Goal: Transaction & Acquisition: Purchase product/service

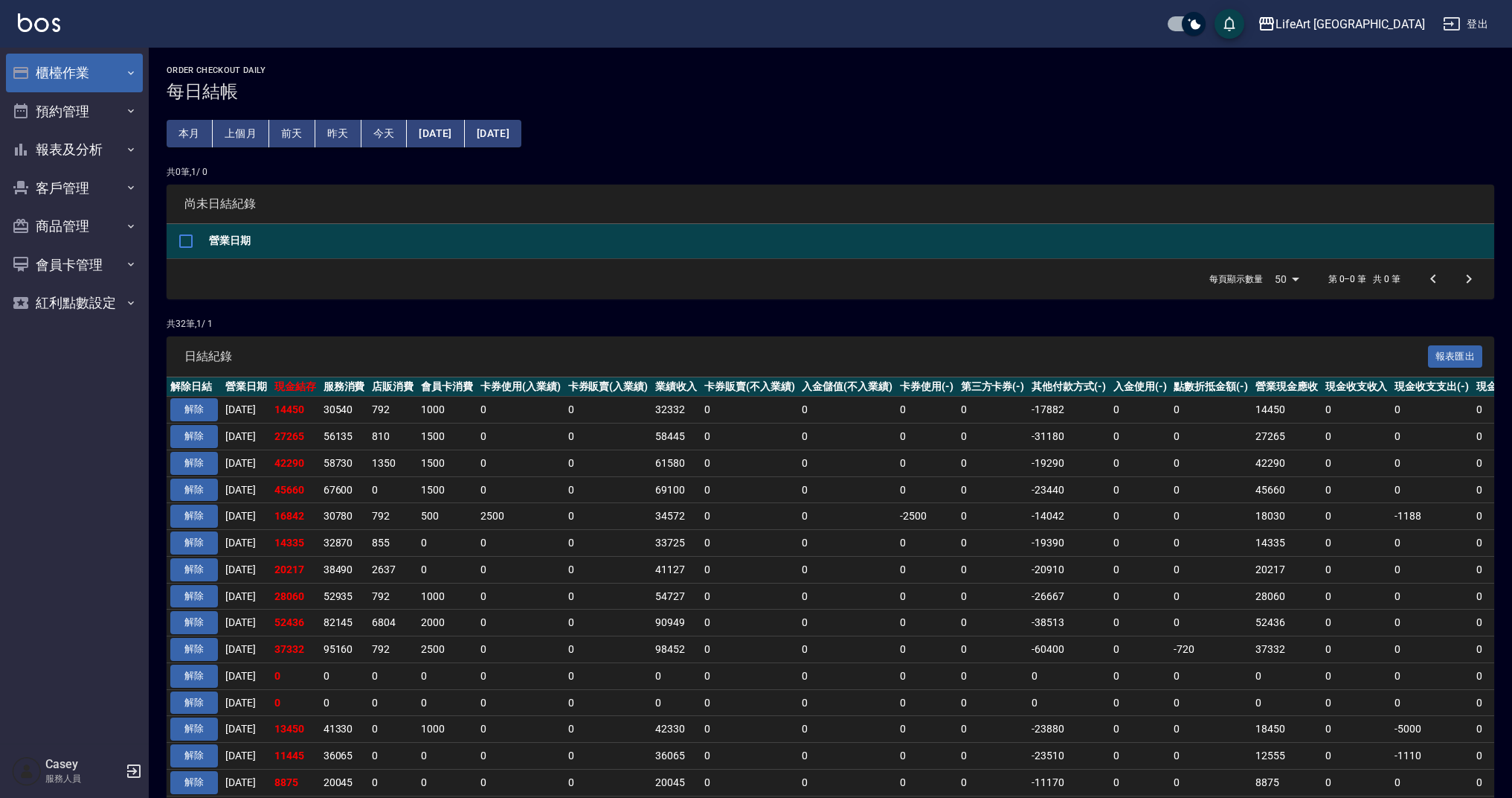
click at [38, 58] on button "櫃檯作業" at bounding box center [74, 73] width 137 height 38
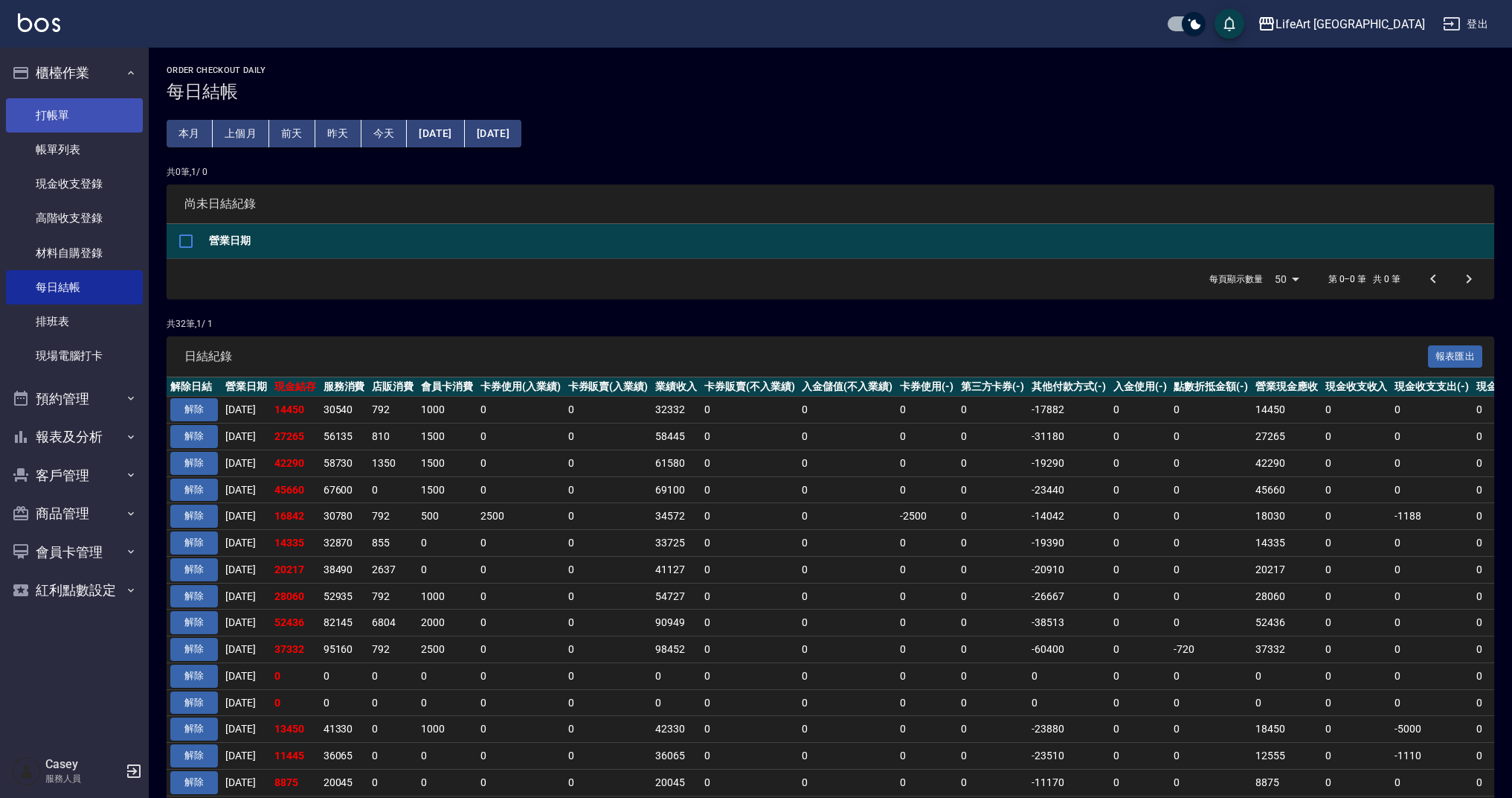
click at [85, 125] on link "打帳單" at bounding box center [74, 115] width 137 height 34
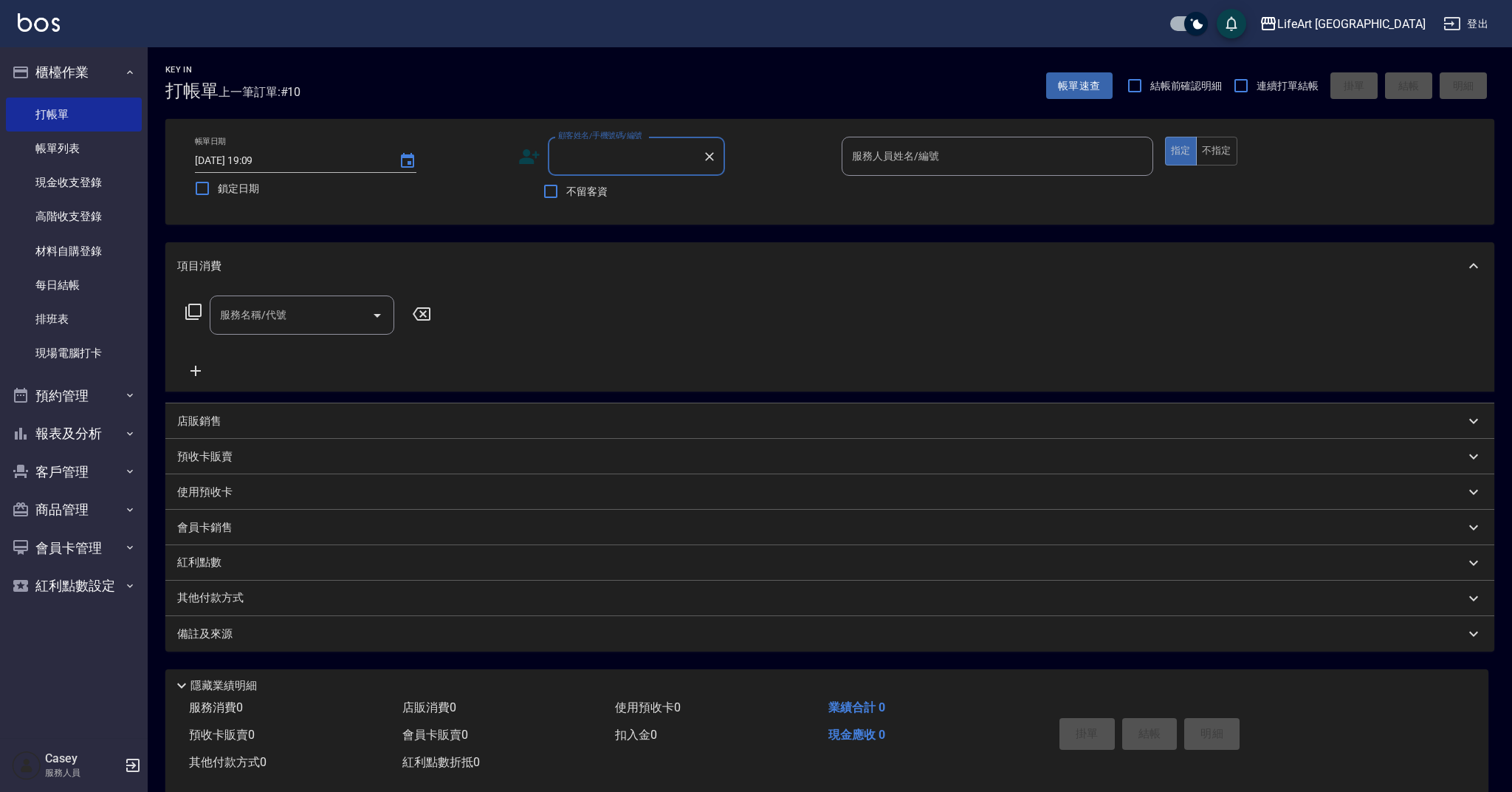
click at [636, 159] on input "顧客姓名/手機號碼/編號" at bounding box center [625, 156] width 142 height 26
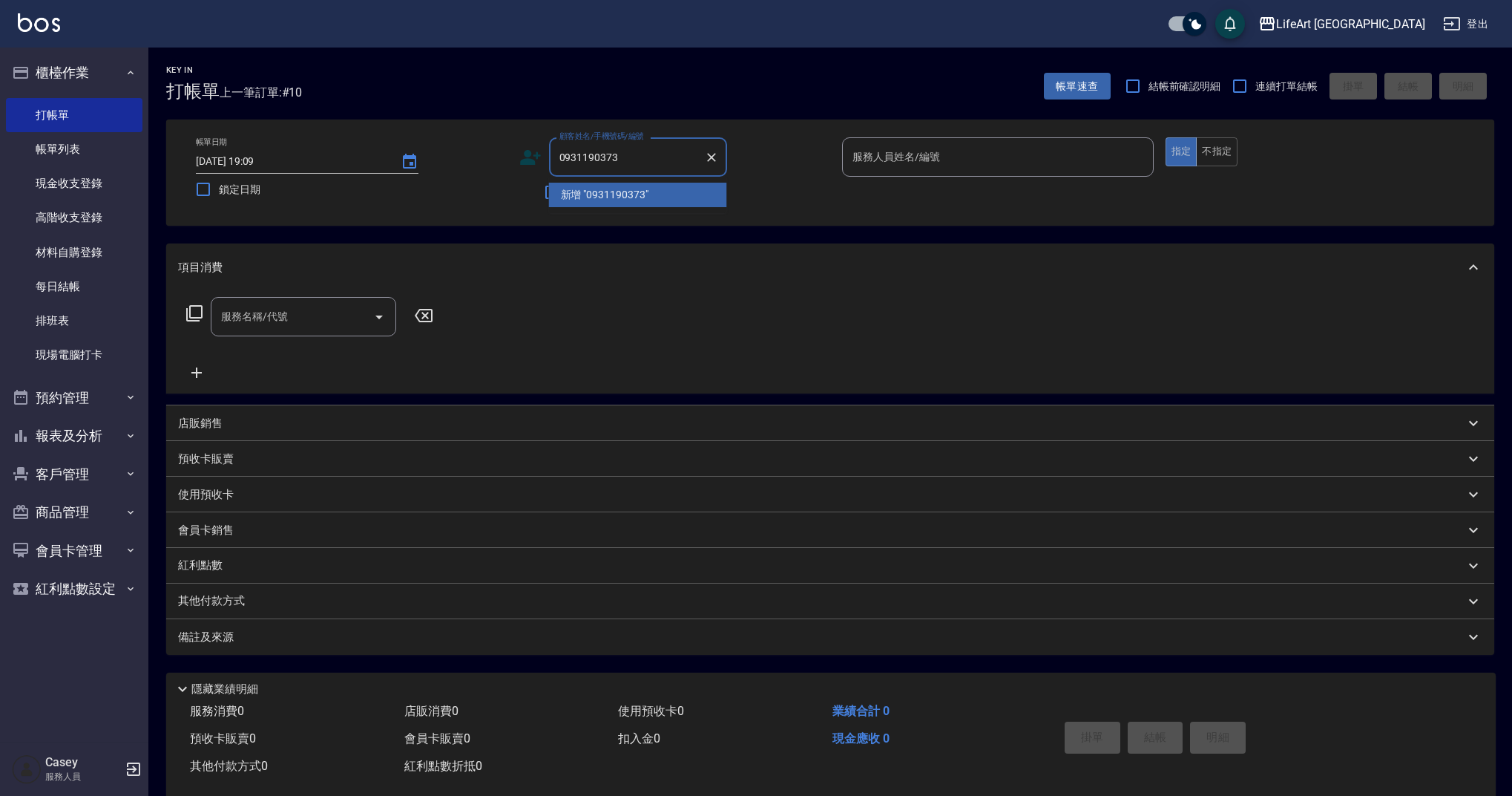
click at [568, 193] on li "新增 "0931190373"" at bounding box center [637, 194] width 178 height 24
type input "0931190373"
click at [525, 158] on icon at bounding box center [530, 157] width 23 height 23
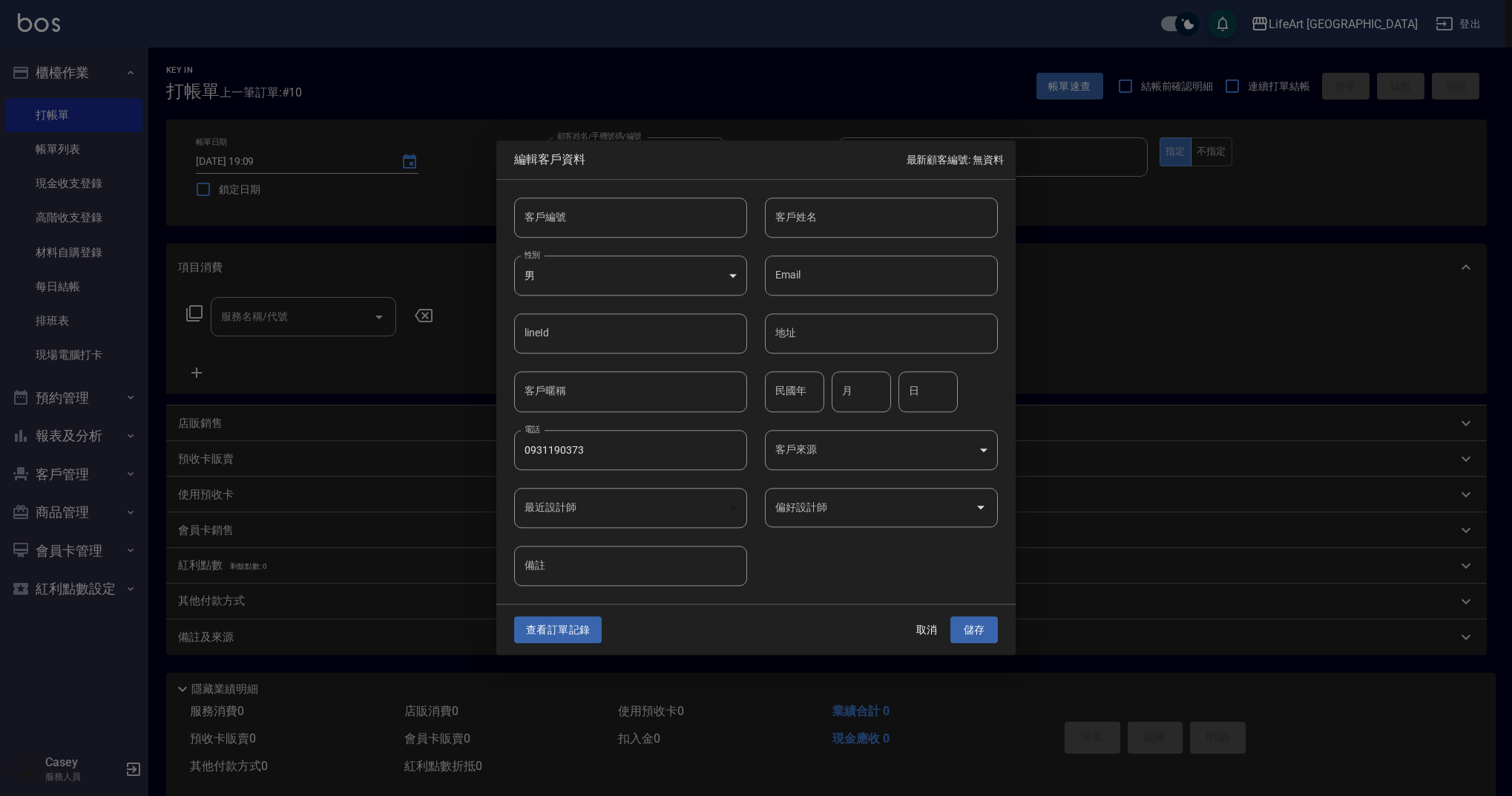
type input "0931190373"
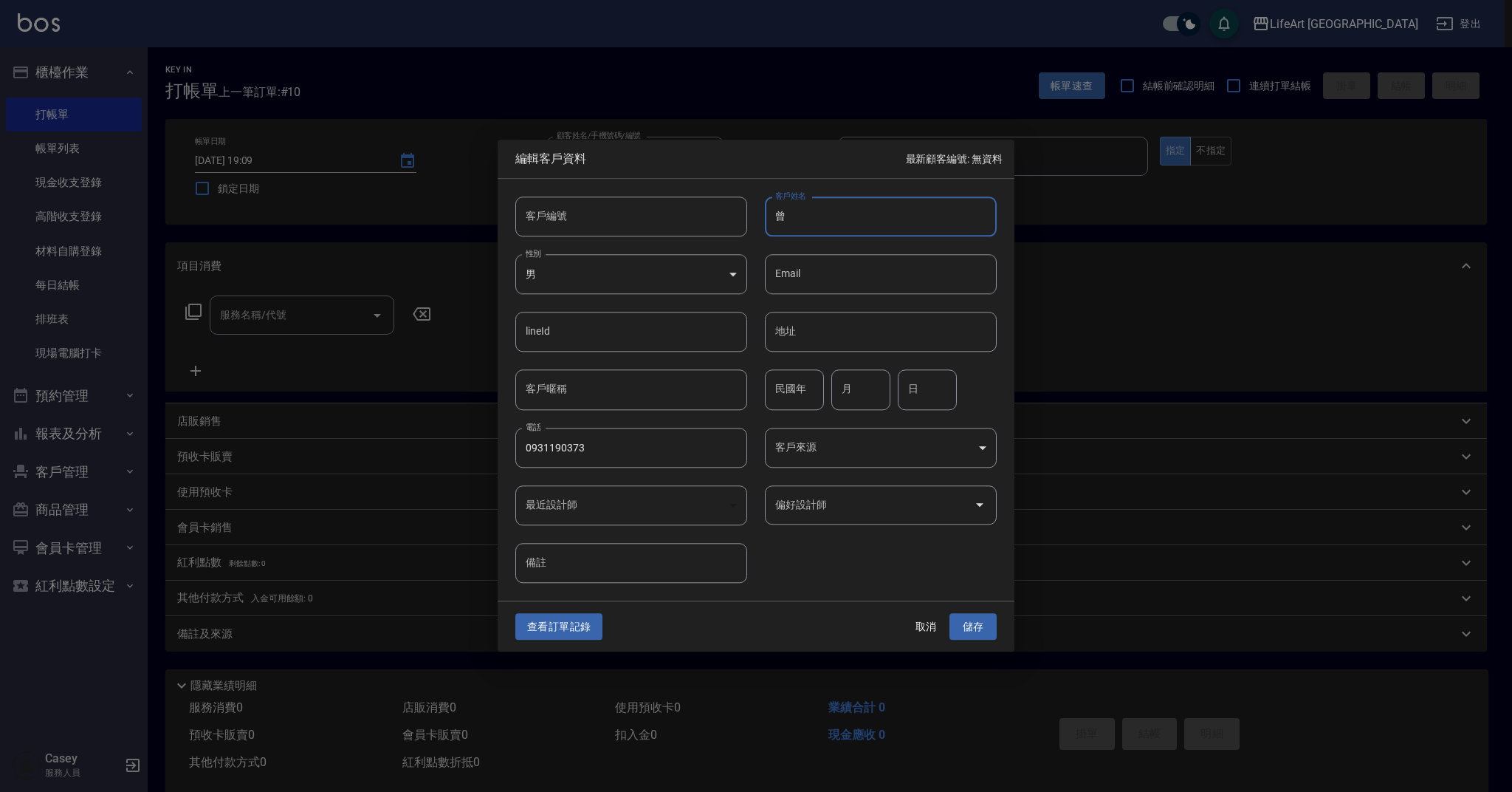
type input "曾"
click at [736, 270] on body "LifeArt 蘆洲 登出 櫃檯作業 打帳單 帳單列表 現金收支登錄 高階收支登錄 材料自購登錄 每日結帳 排班表 現場電腦打卡 預約管理 預約管理 單日預約…" at bounding box center [756, 406] width 1512 height 812
click at [691, 358] on li "女" at bounding box center [631, 361] width 232 height 24
type input "[DEMOGRAPHIC_DATA]"
click at [846, 218] on input "曾" at bounding box center [880, 217] width 232 height 40
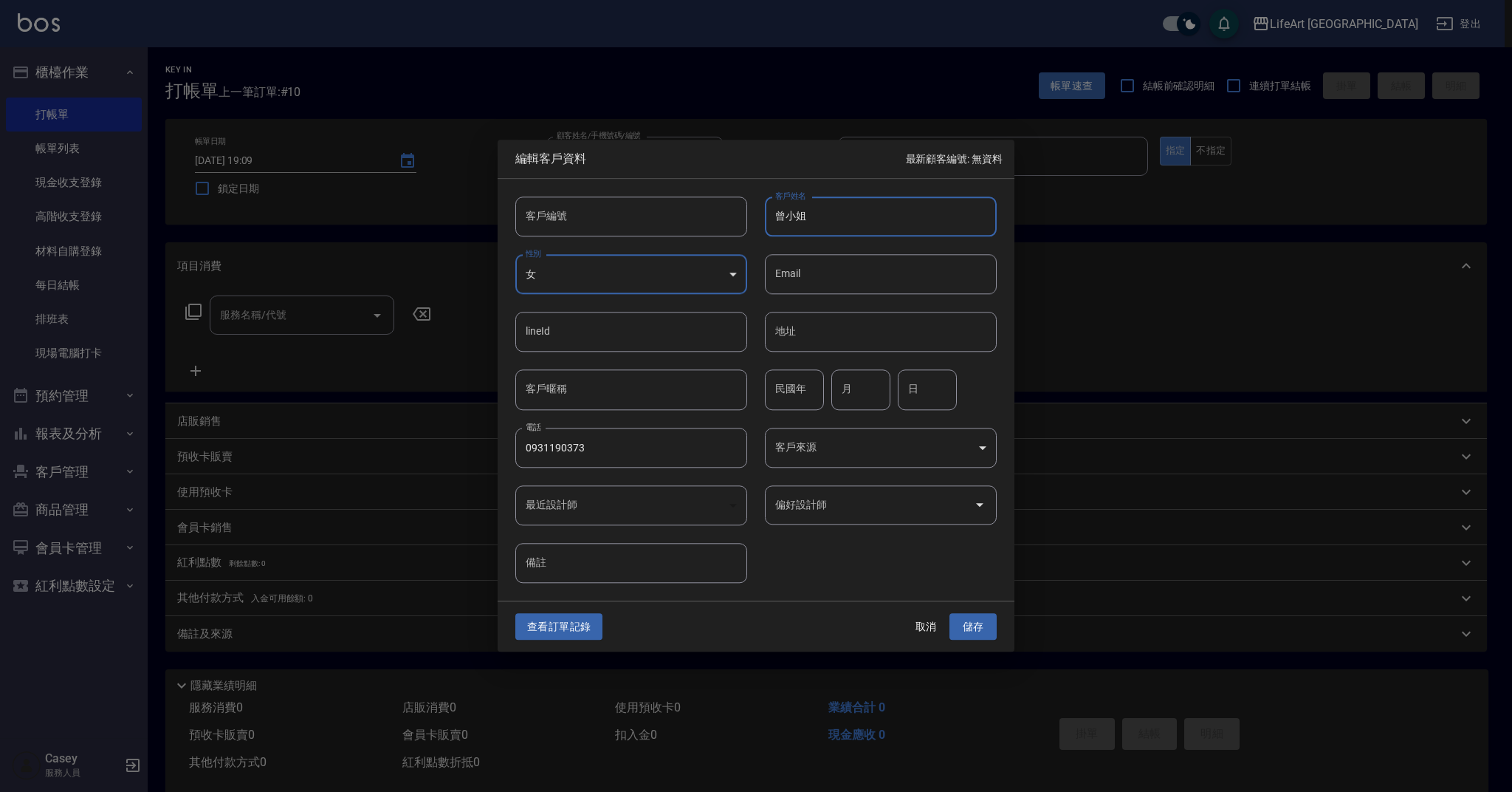
type input "曾小姐"
click at [866, 506] on input "偏好設計師" at bounding box center [870, 504] width 197 height 26
click at [863, 506] on input "偏好設計師" at bounding box center [870, 504] width 197 height 26
click at [804, 445] on body "LifeArt 蘆洲 登出 櫃檯作業 打帳單 帳單列表 現金收支登錄 高階收支登錄 材料自購登錄 每日結帳 排班表 現場電腦打卡 預約管理 預約管理 單日預約…" at bounding box center [756, 406] width 1512 height 812
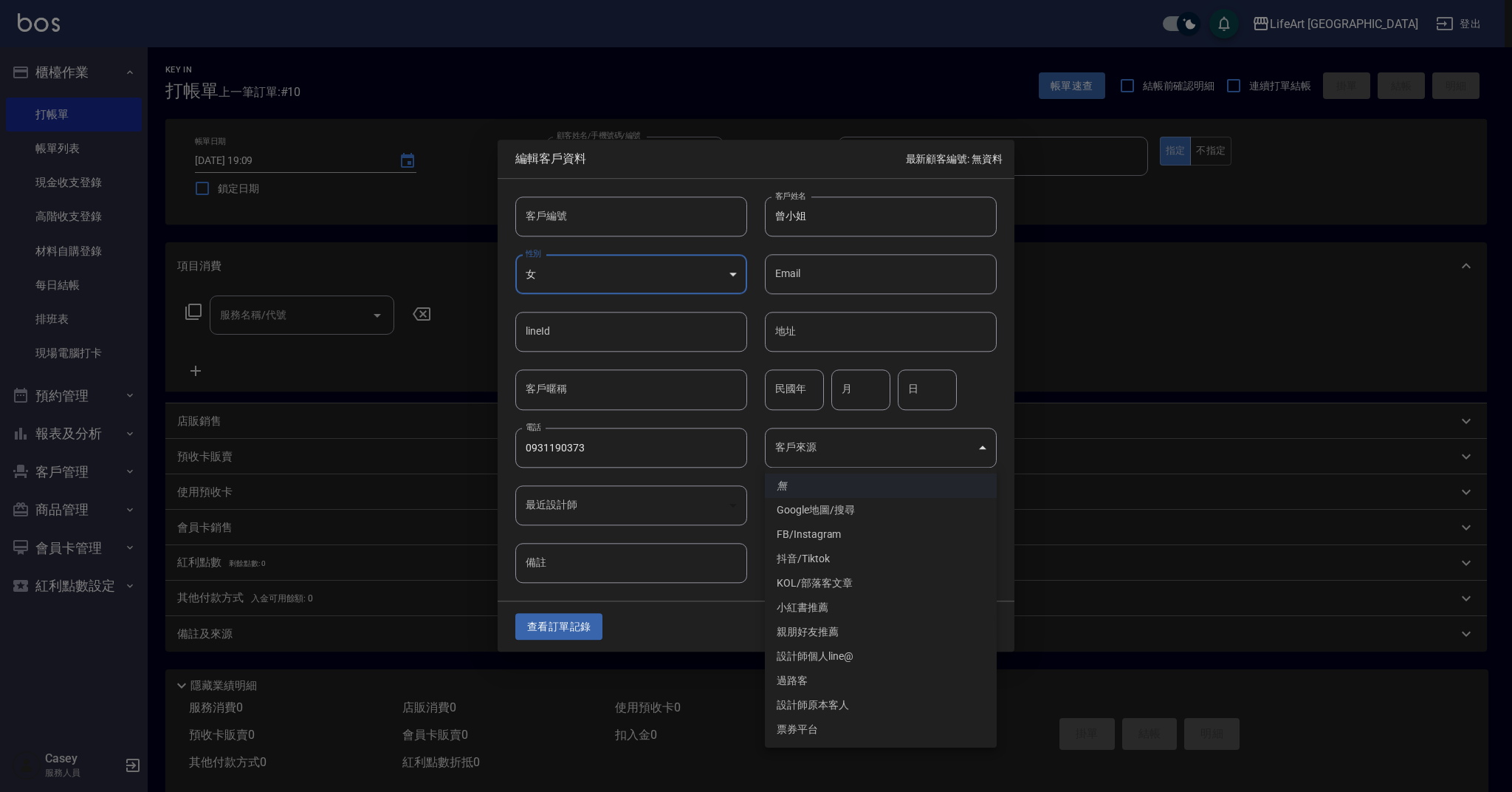
click at [832, 635] on li "親朋好友推薦" at bounding box center [880, 631] width 232 height 24
type input "親朋好友推薦"
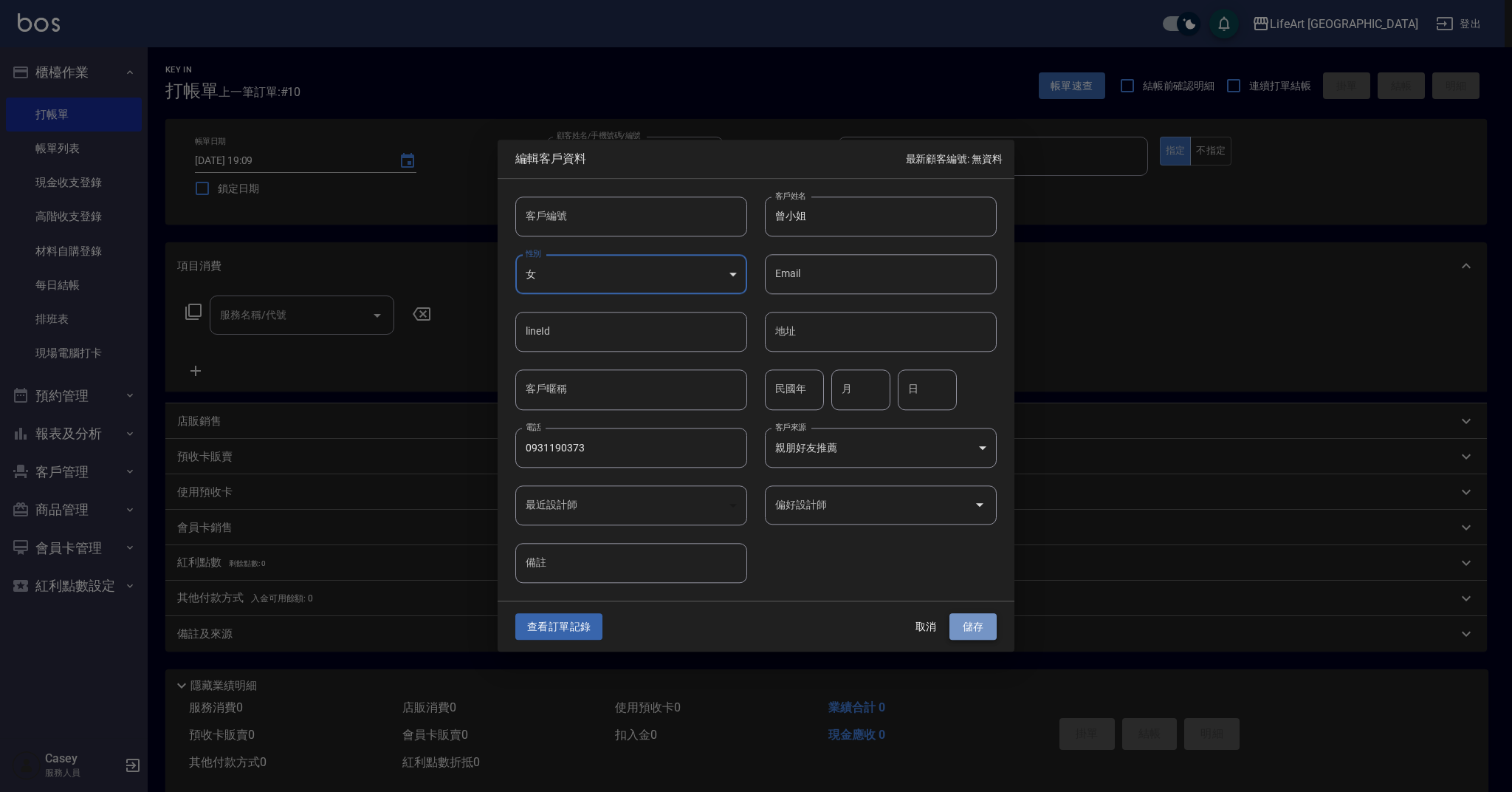
click at [968, 634] on button "儲存" at bounding box center [973, 626] width 47 height 27
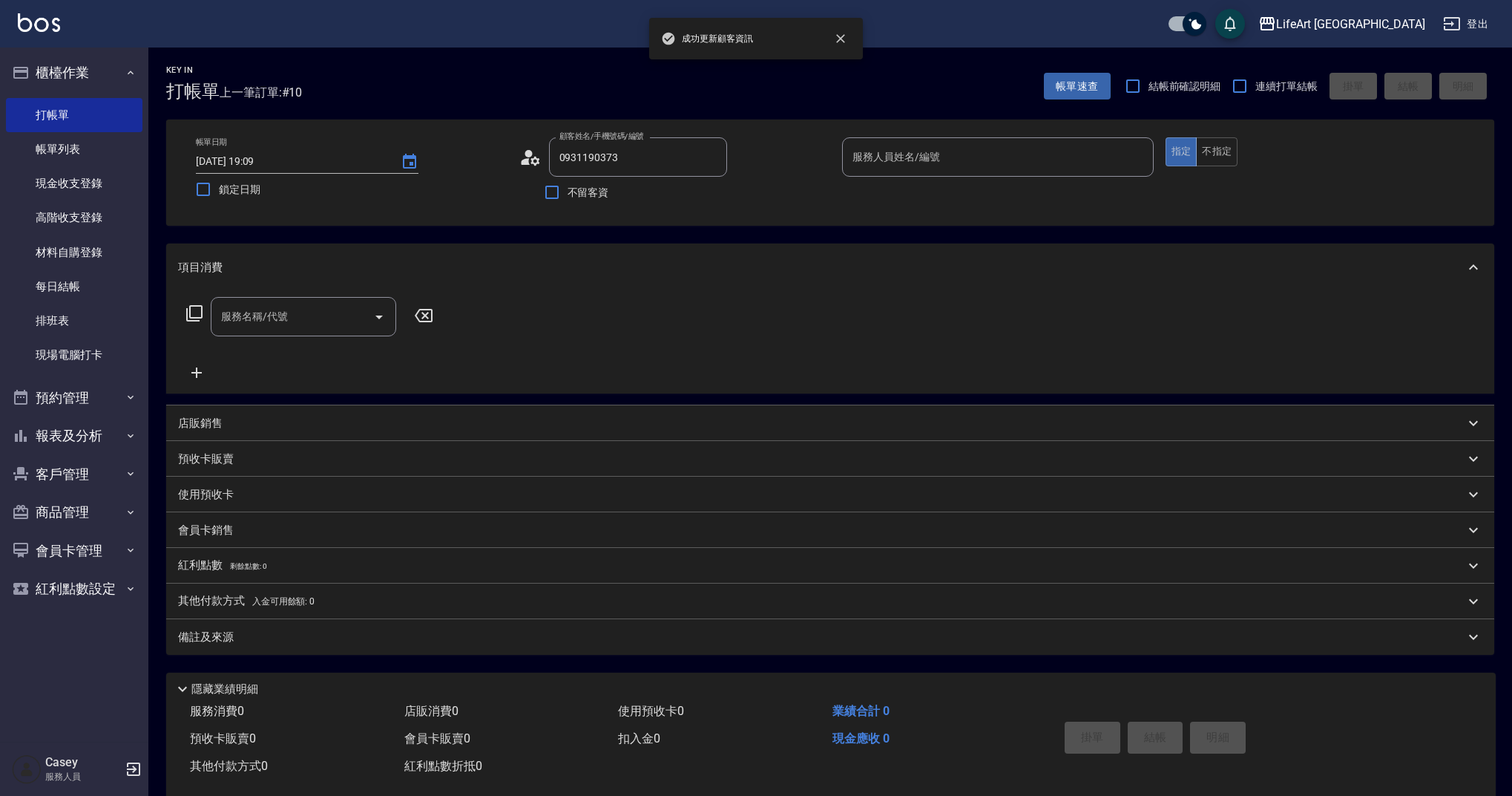
click at [931, 169] on input "服務人員姓名/編號" at bounding box center [998, 157] width 299 height 26
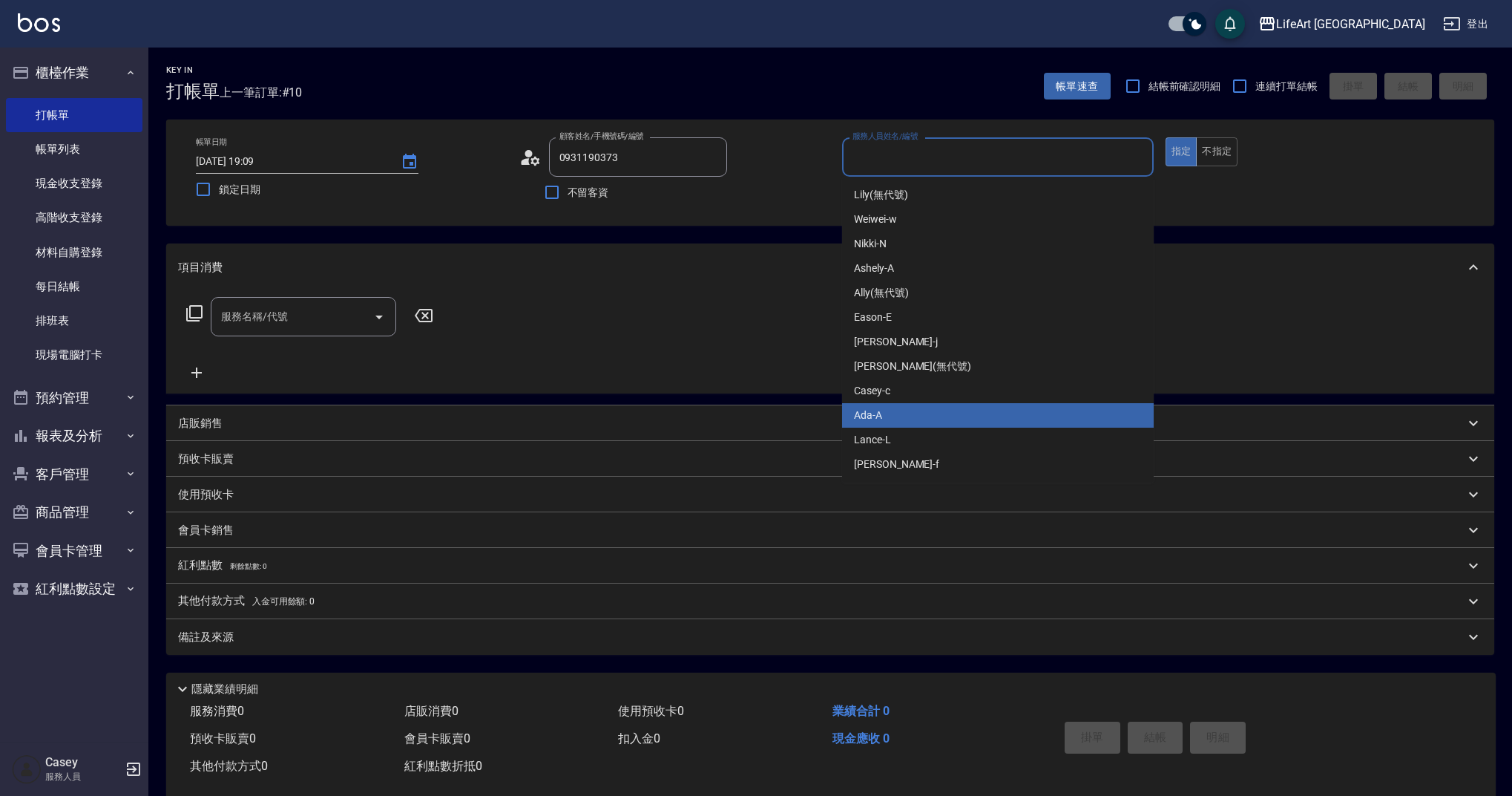
click at [890, 414] on div "Ada -A" at bounding box center [998, 415] width 312 height 24
type input "Ada-A"
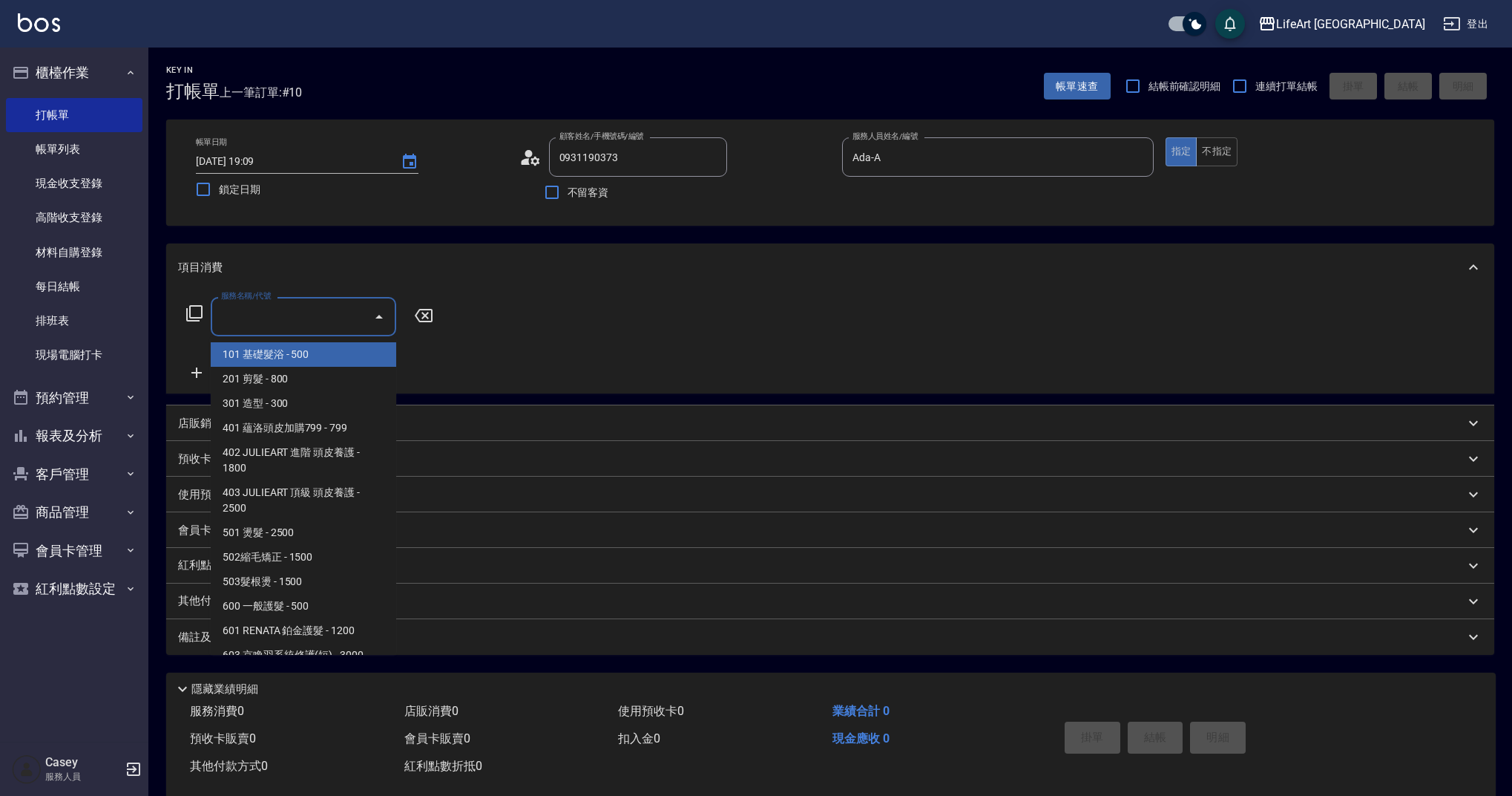
drag, startPoint x: 329, startPoint y: 318, endPoint x: 353, endPoint y: 492, distance: 175.6
click at [329, 318] on input "服務名稱/代號" at bounding box center [293, 316] width 150 height 26
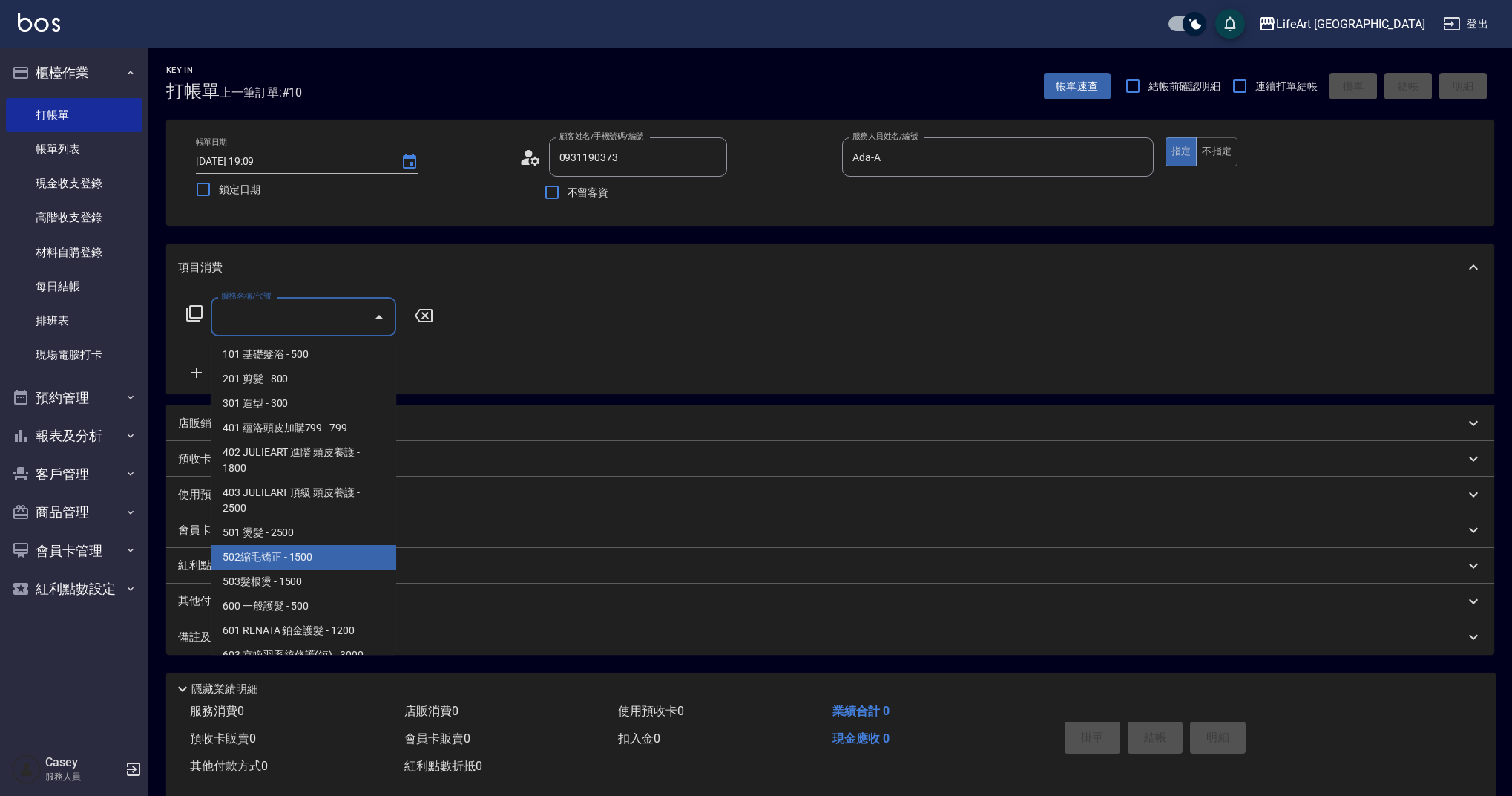
scroll to position [190, 0]
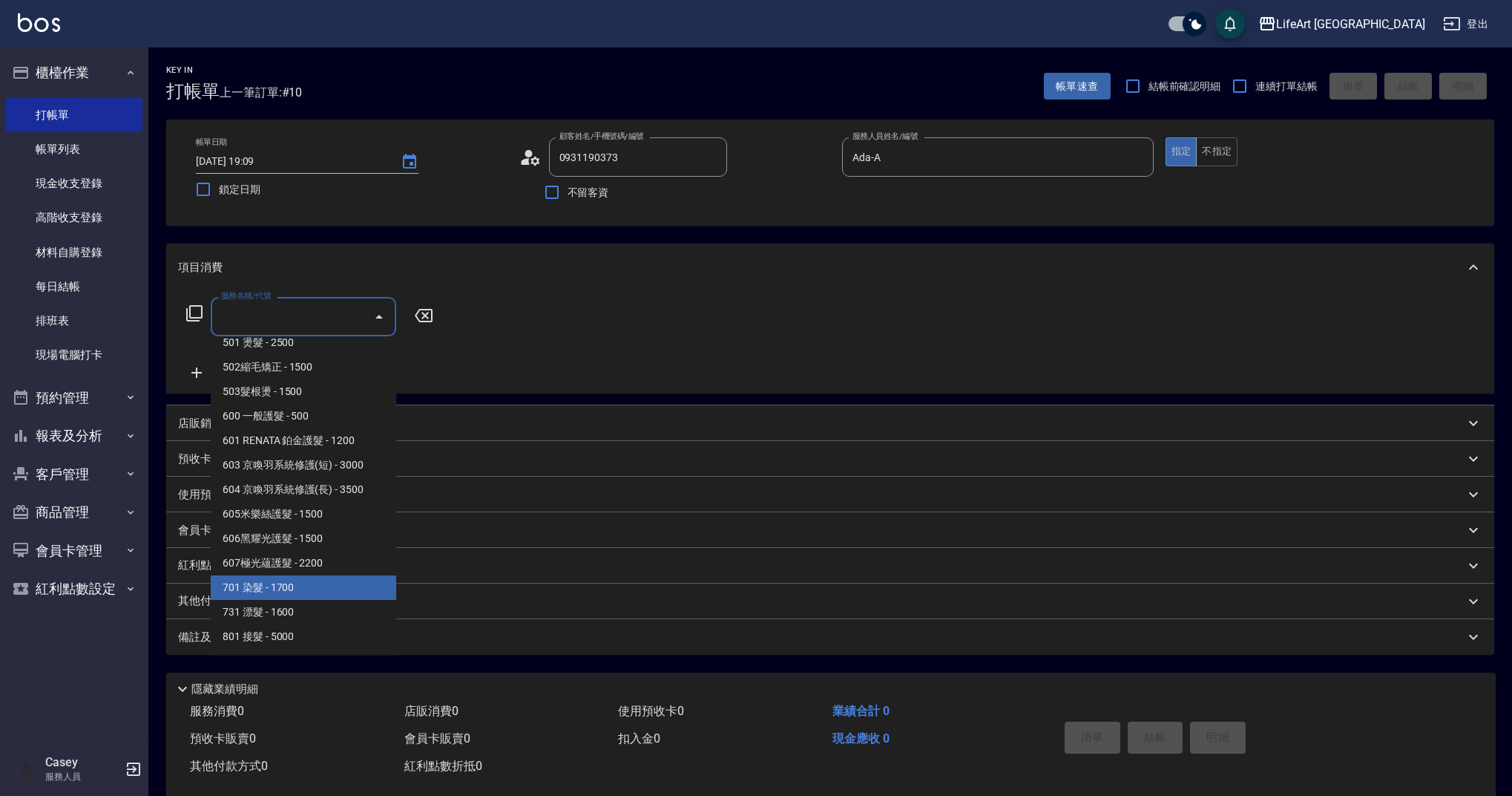
click at [371, 588] on span "701 染髮 - 1700" at bounding box center [304, 587] width 185 height 24
type input "701 染髮(701)"
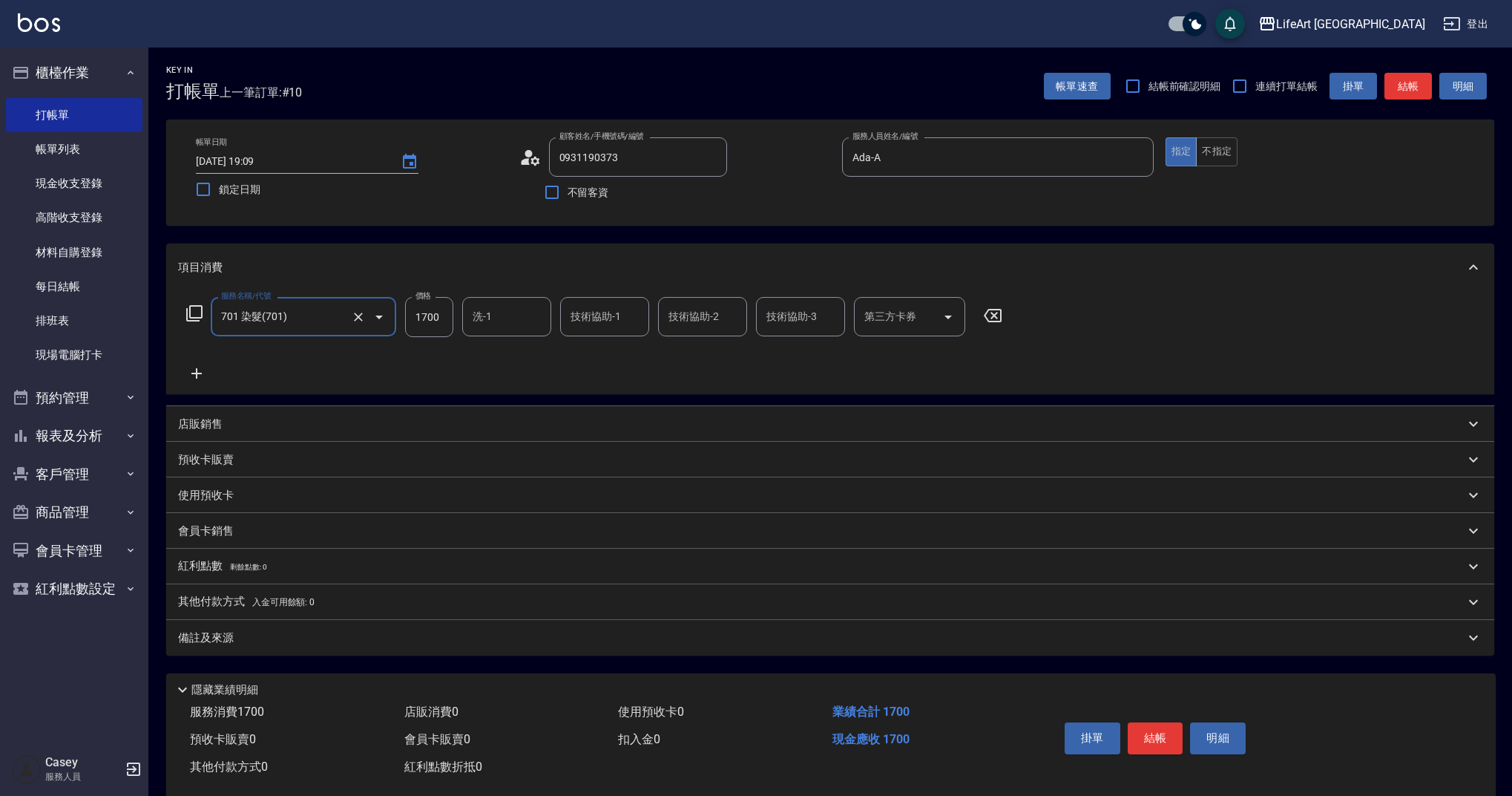
click at [198, 375] on icon at bounding box center [196, 373] width 37 height 18
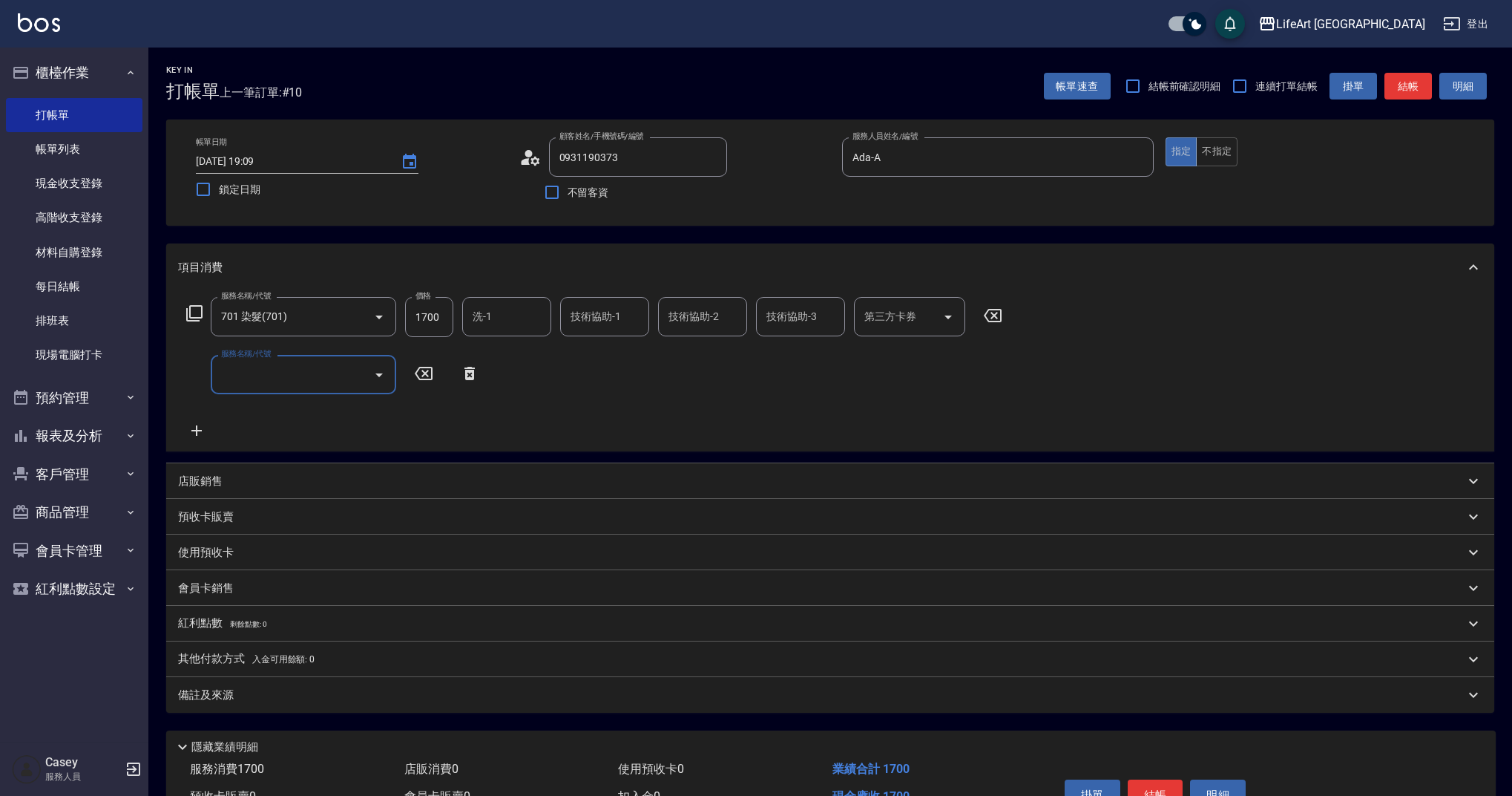
click at [224, 381] on input "服務名稱/代號" at bounding box center [293, 374] width 150 height 26
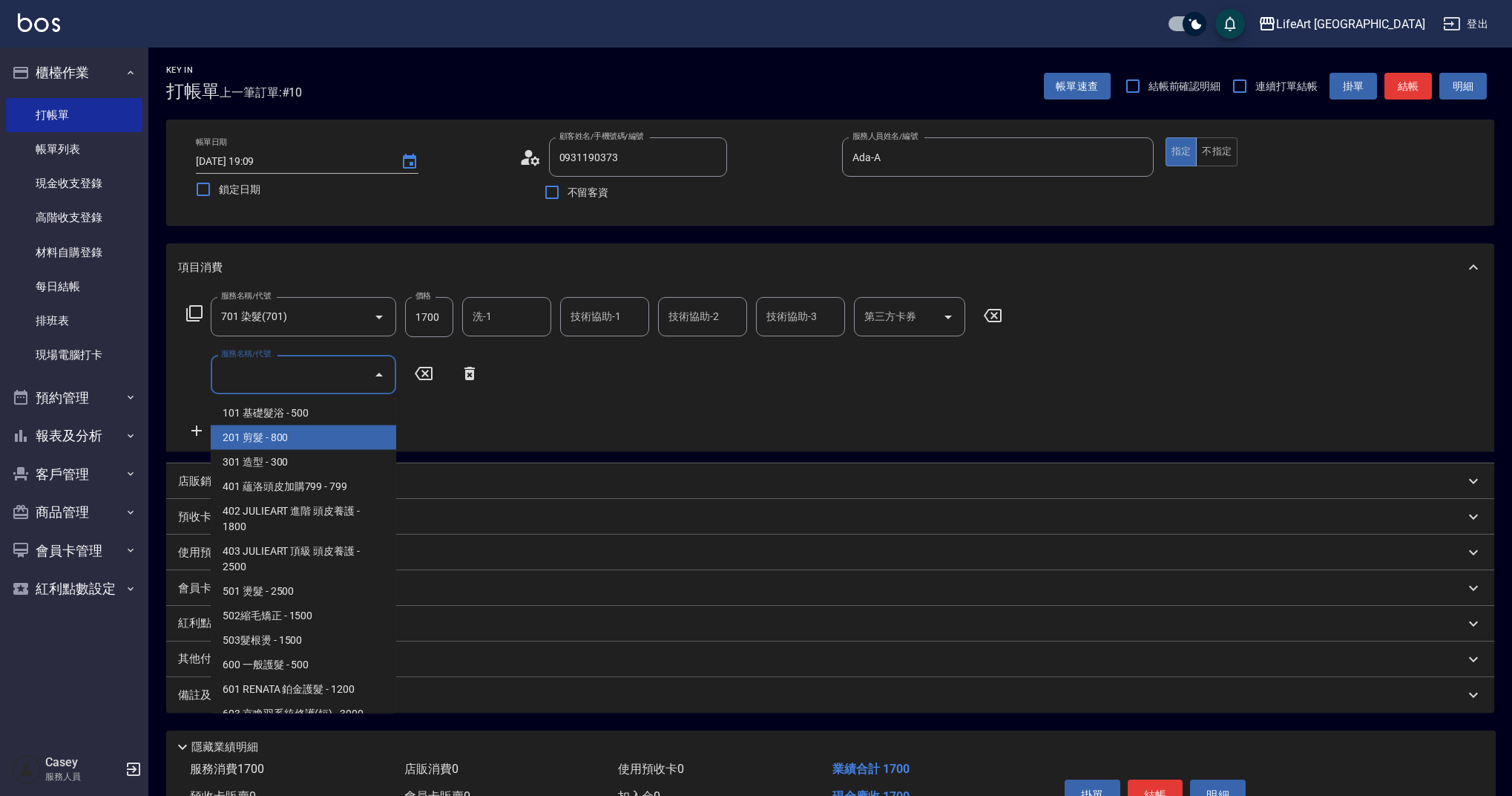
click at [287, 407] on span "101 基礎髮浴 - 500" at bounding box center [304, 412] width 185 height 24
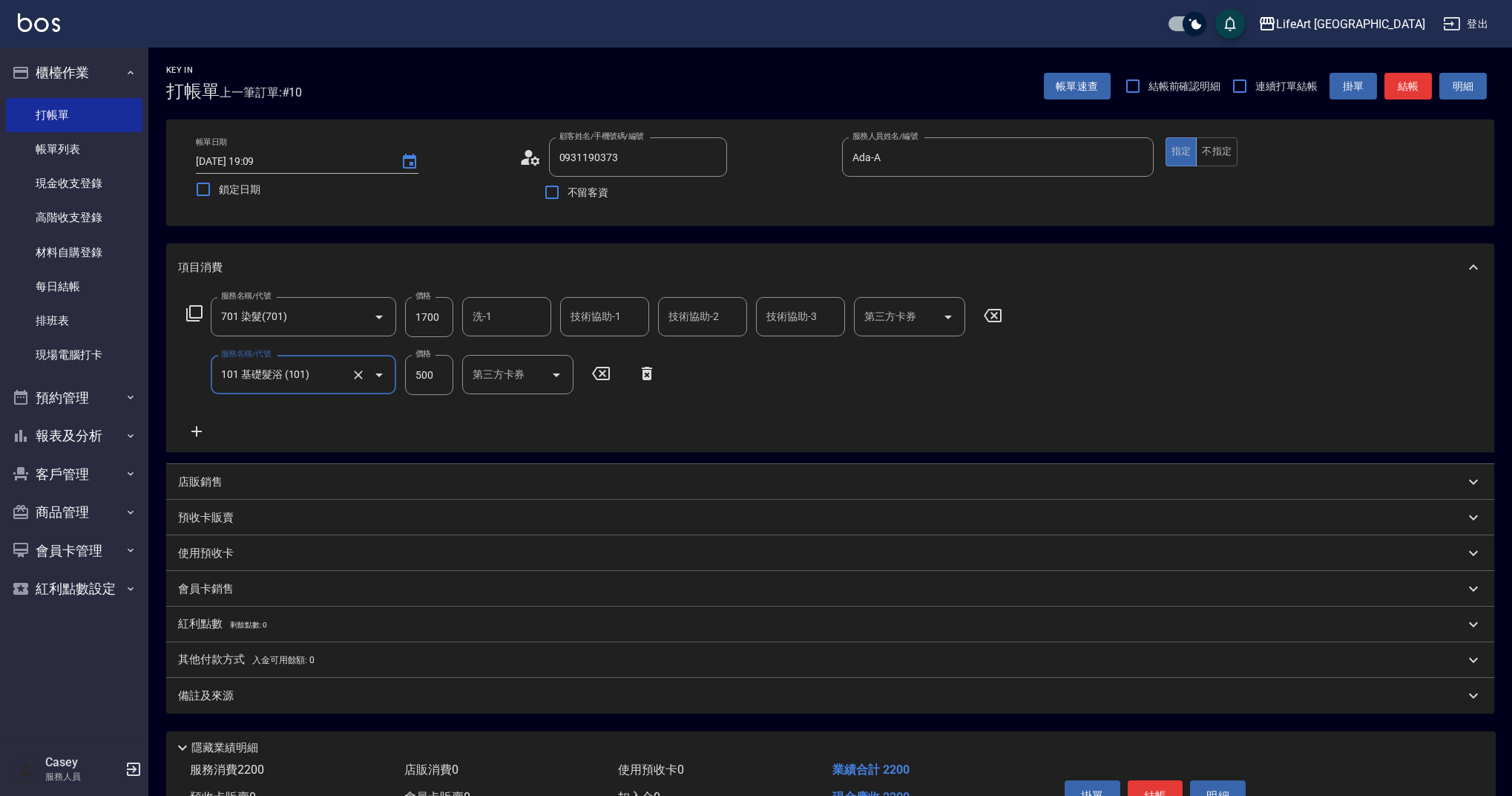
type input "101 基礎髮浴 (101)"
click at [191, 433] on icon at bounding box center [196, 431] width 37 height 18
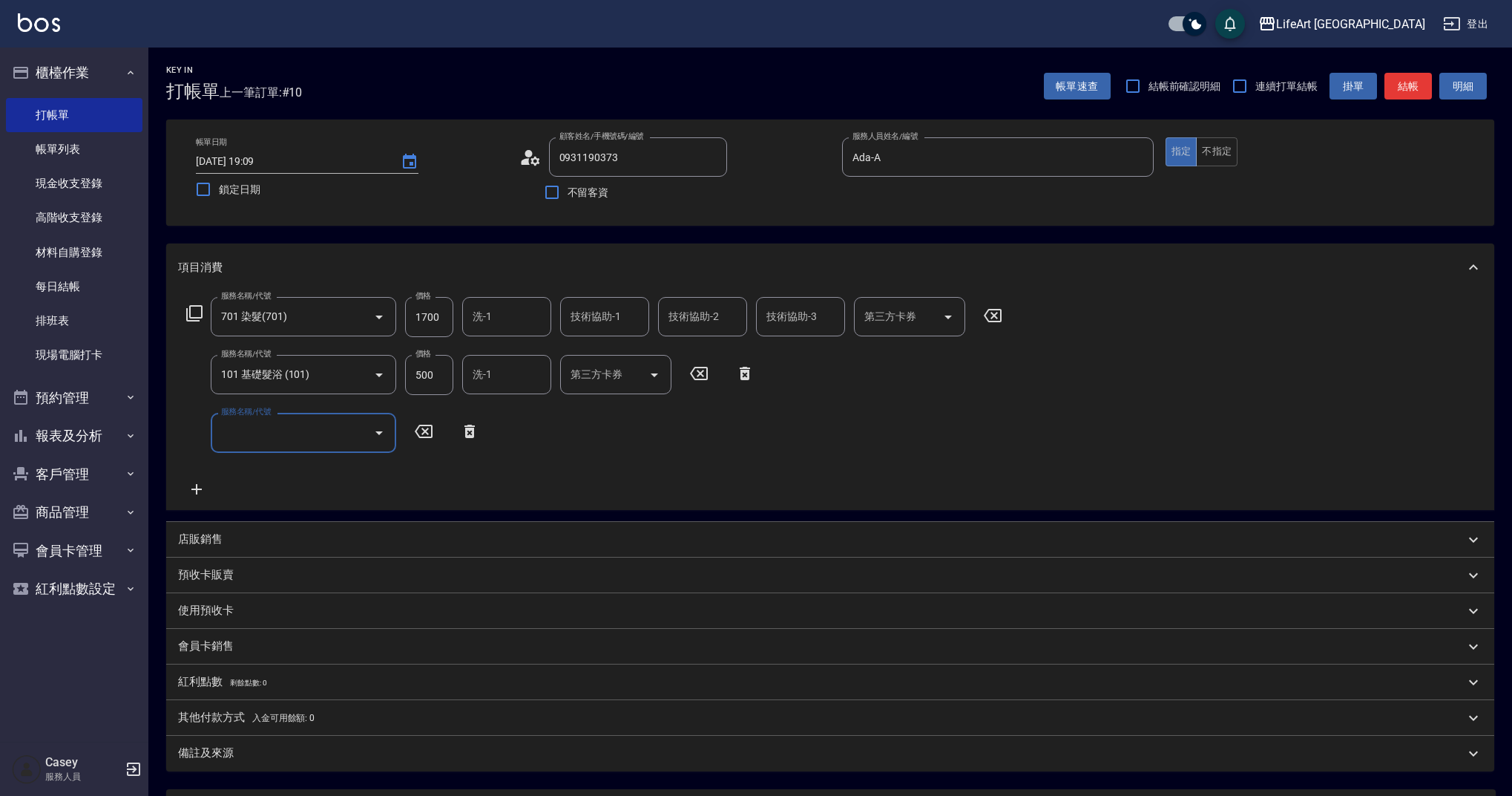
click at [244, 432] on input "服務名稱/代號" at bounding box center [293, 432] width 150 height 26
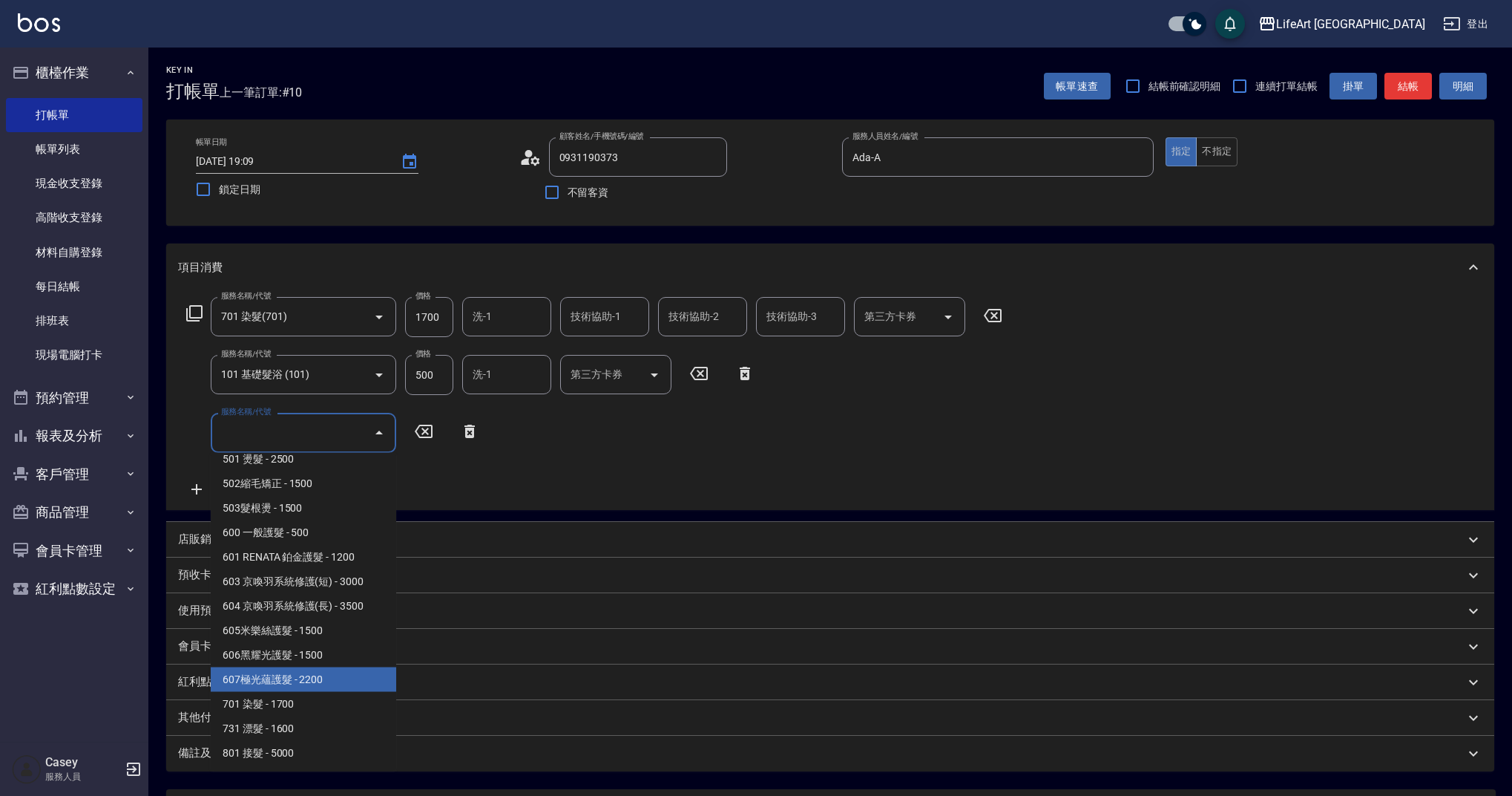
click at [353, 678] on span "607極光蘊護髮 - 2200" at bounding box center [304, 679] width 185 height 24
type input "607極光蘊護髮(607)"
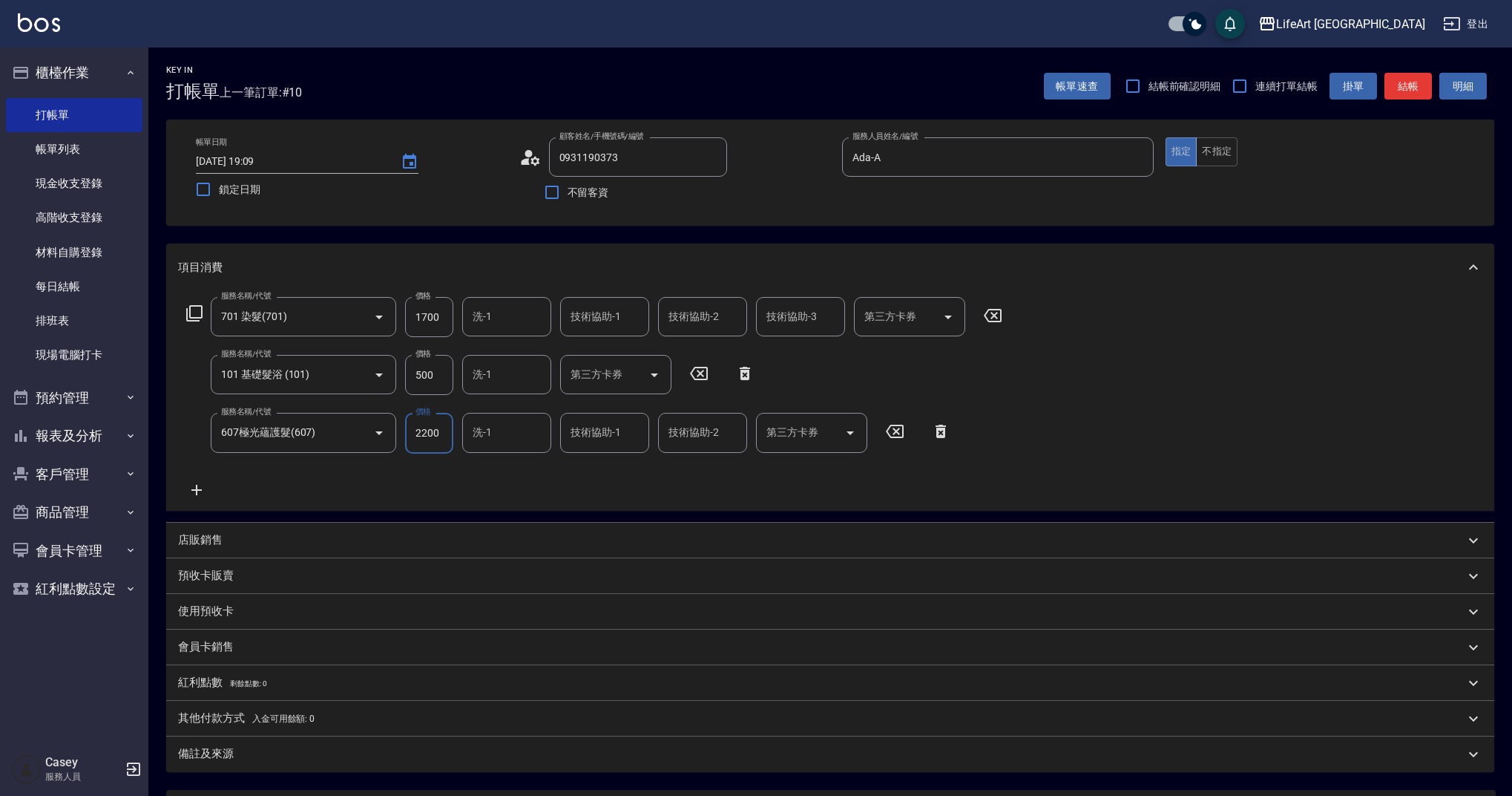
click at [439, 380] on input "500" at bounding box center [429, 375] width 48 height 40
click at [431, 319] on input "1700" at bounding box center [429, 317] width 48 height 40
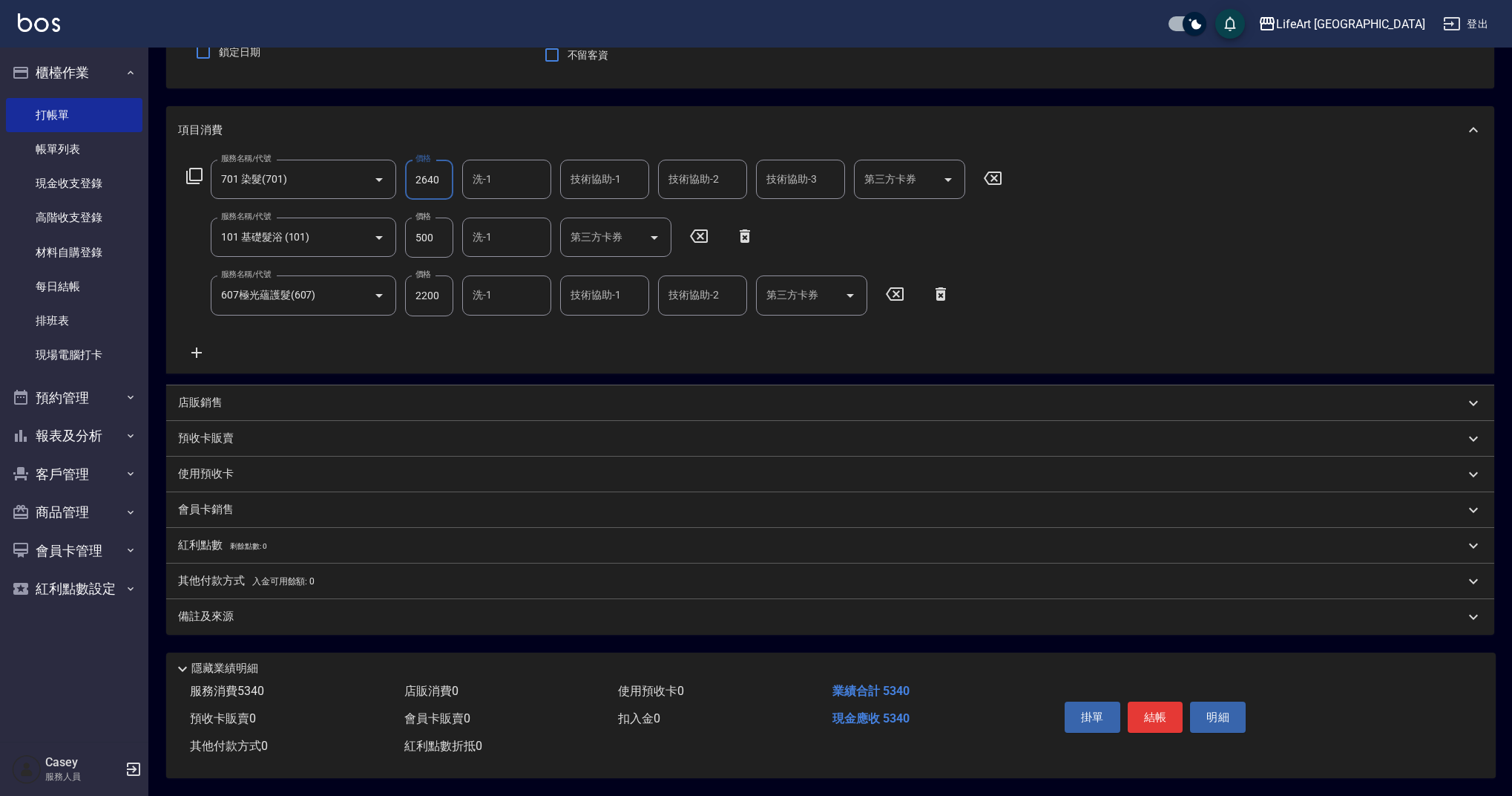
type input "2640"
click at [377, 608] on div "備註及來源" at bounding box center [821, 616] width 1286 height 16
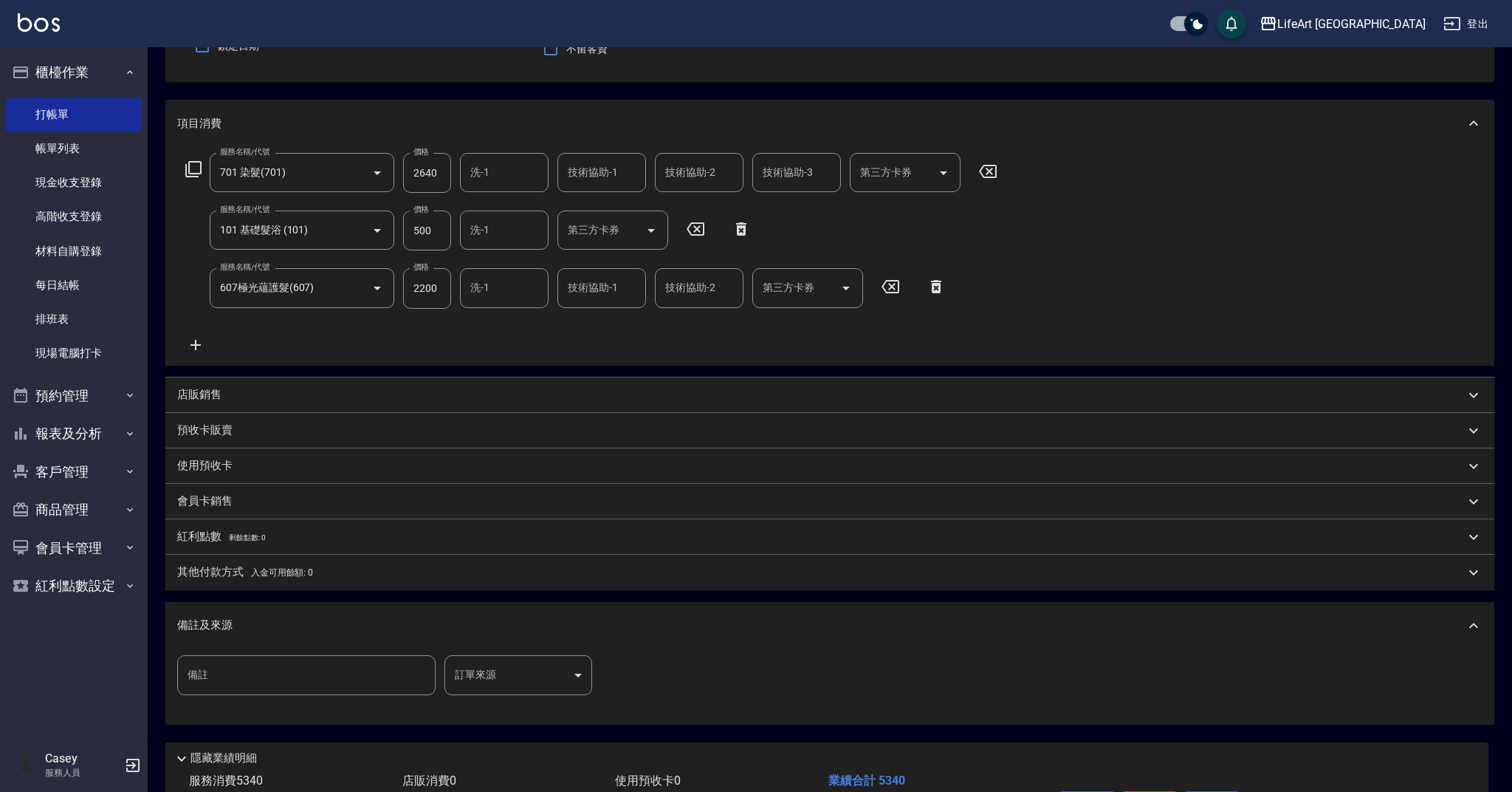
click at [553, 680] on body "LifeArt 蘆洲 登出 櫃檯作業 打帳單 帳單列表 現金收支登錄 高階收支登錄 材料自購登錄 每日結帳 排班表 現場電腦打卡 預約管理 預約管理 單日預約…" at bounding box center [756, 370] width 1512 height 1027
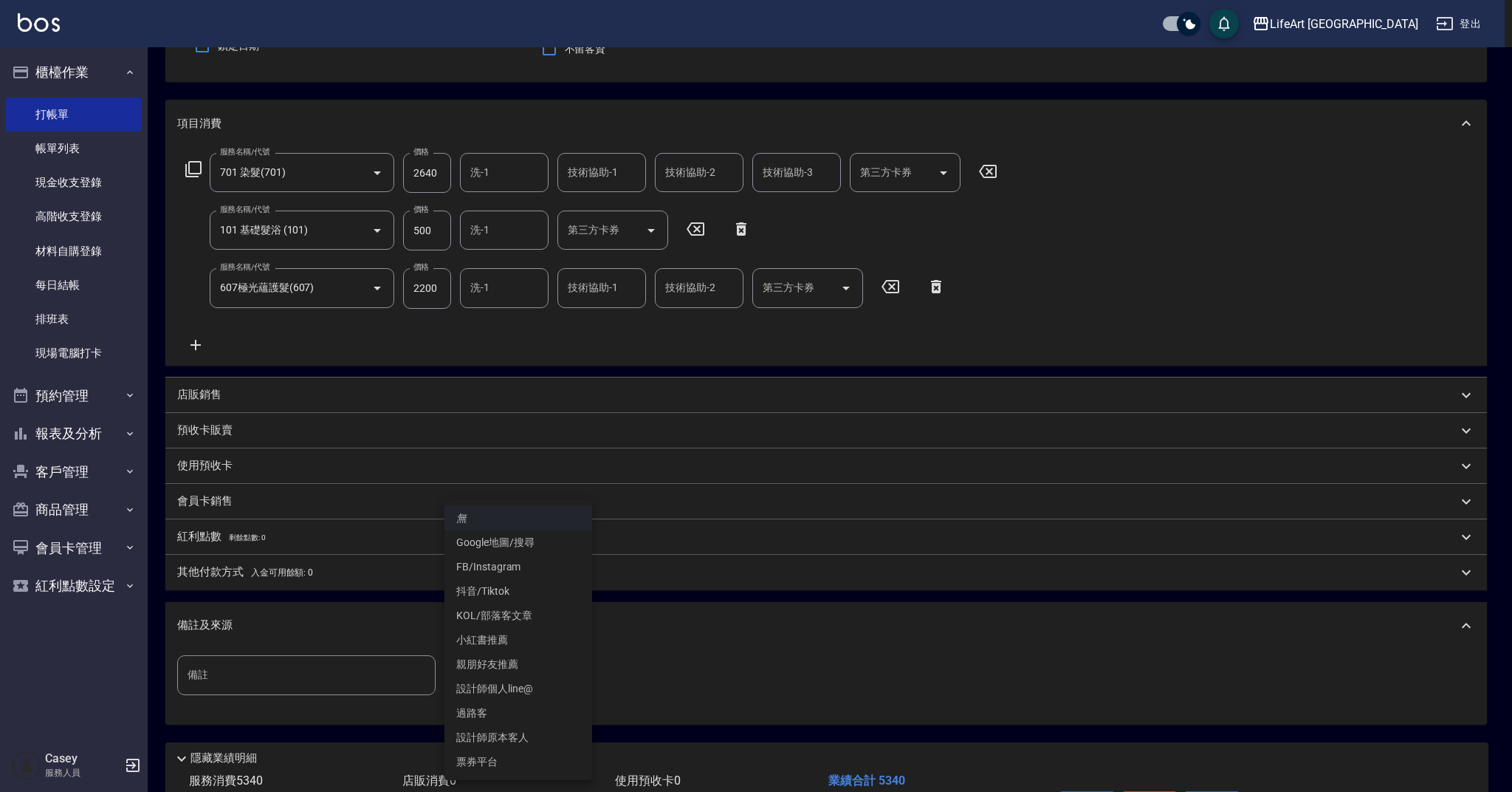
click at [533, 662] on li "親朋好友推薦" at bounding box center [518, 663] width 148 height 24
type input "親朋好友推薦"
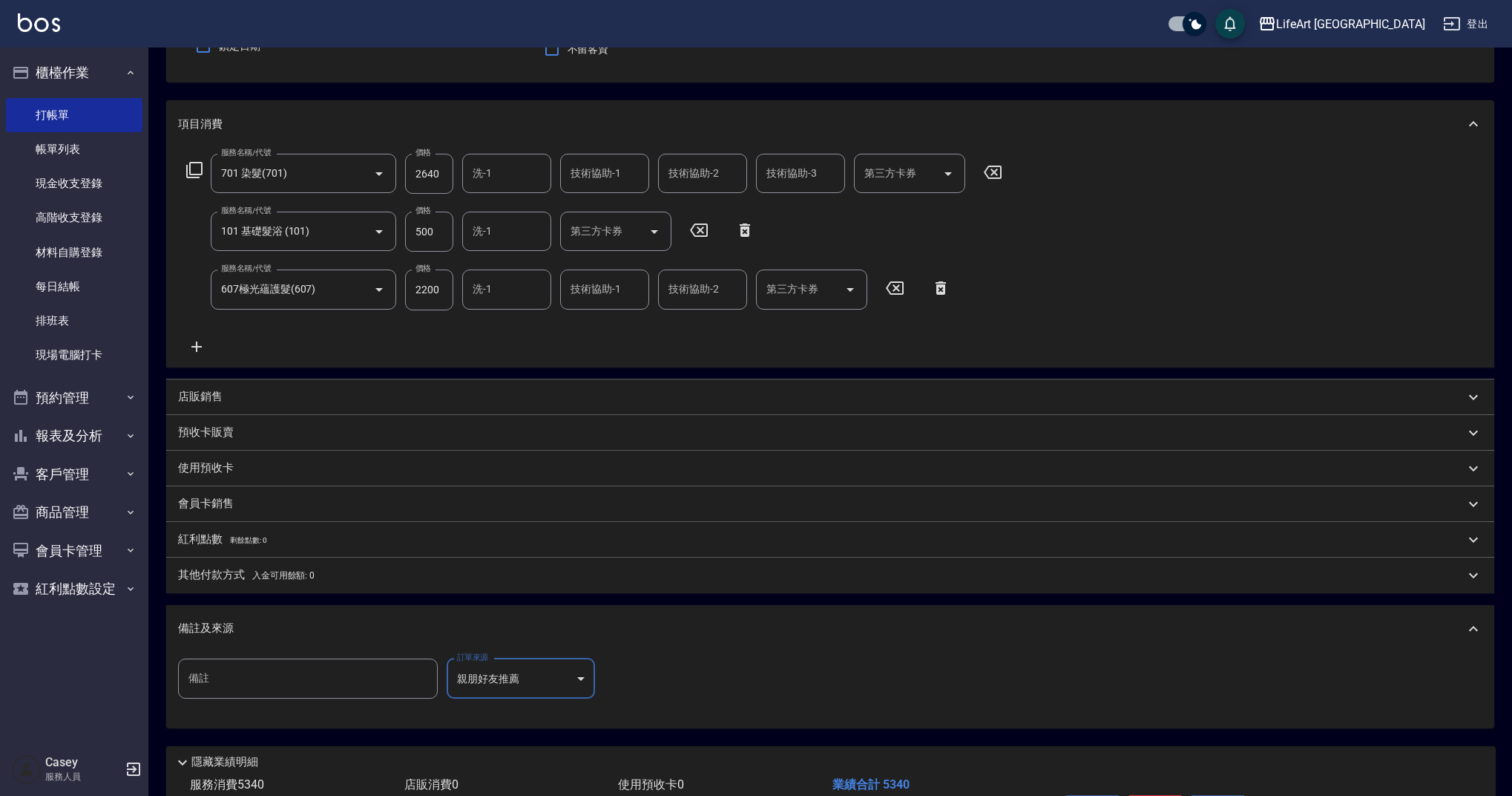
scroll to position [244, 0]
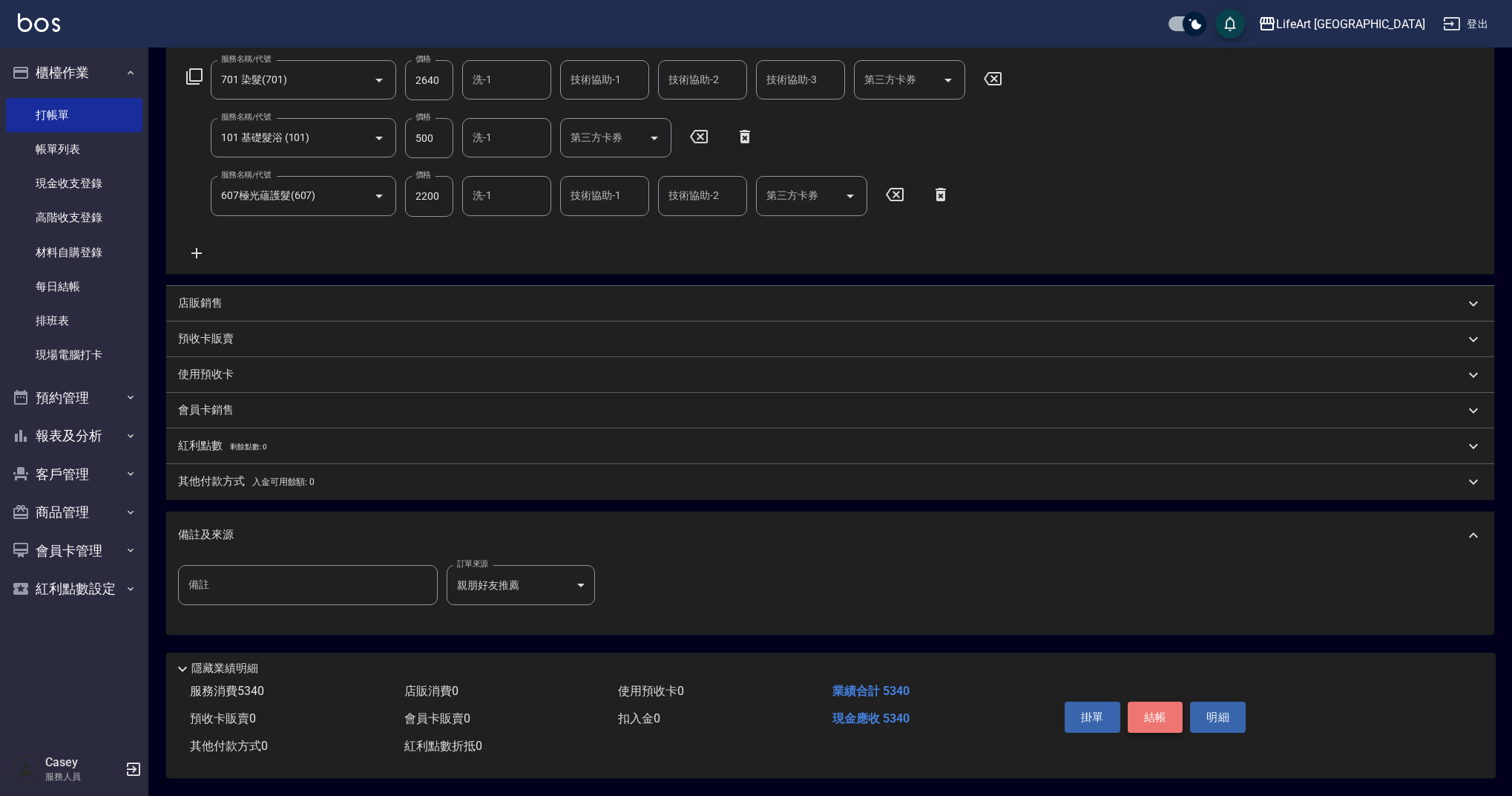
click at [1163, 720] on button "結帳" at bounding box center [1155, 717] width 56 height 31
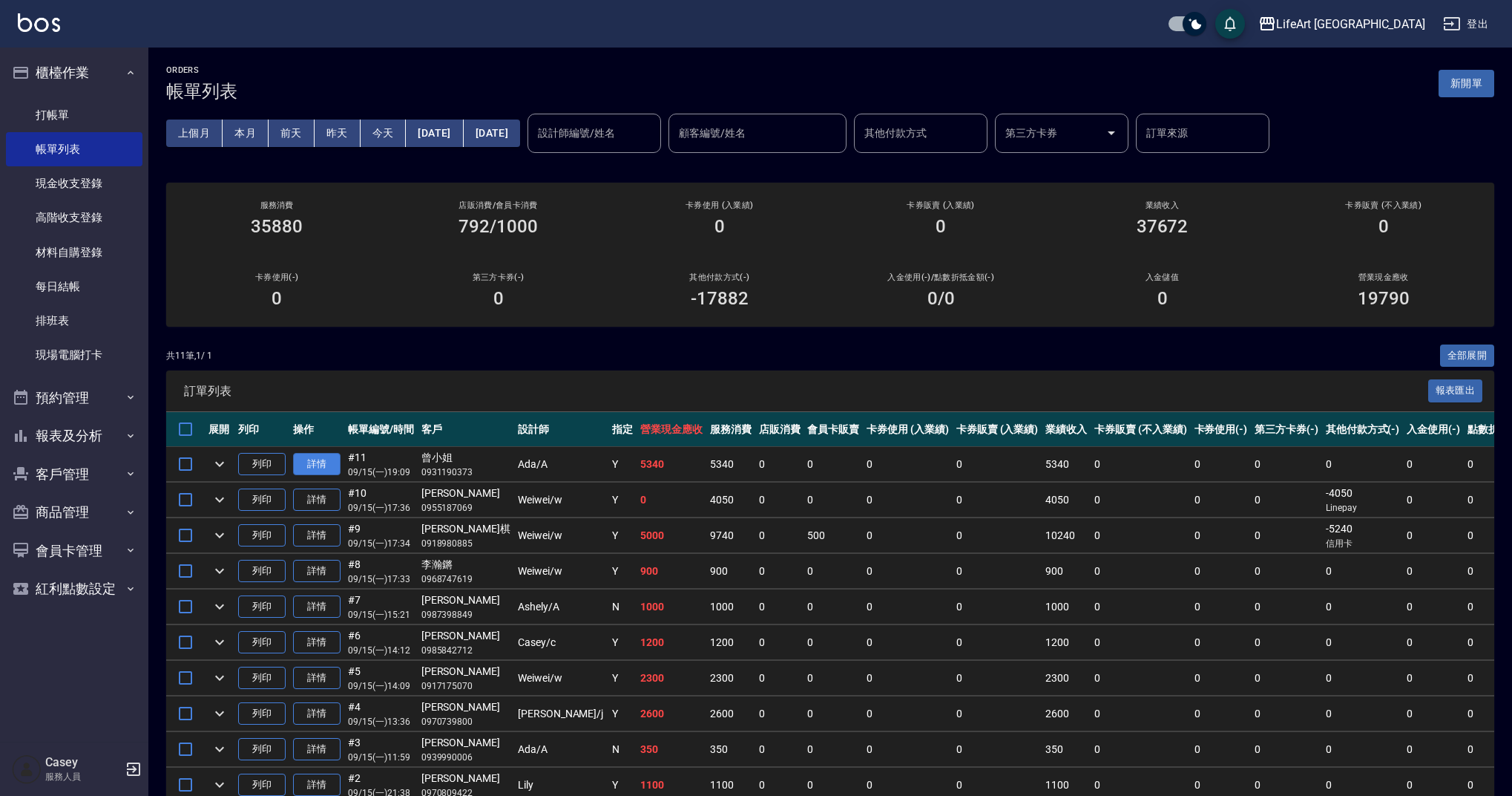
click at [317, 462] on link "詳情" at bounding box center [316, 465] width 48 height 23
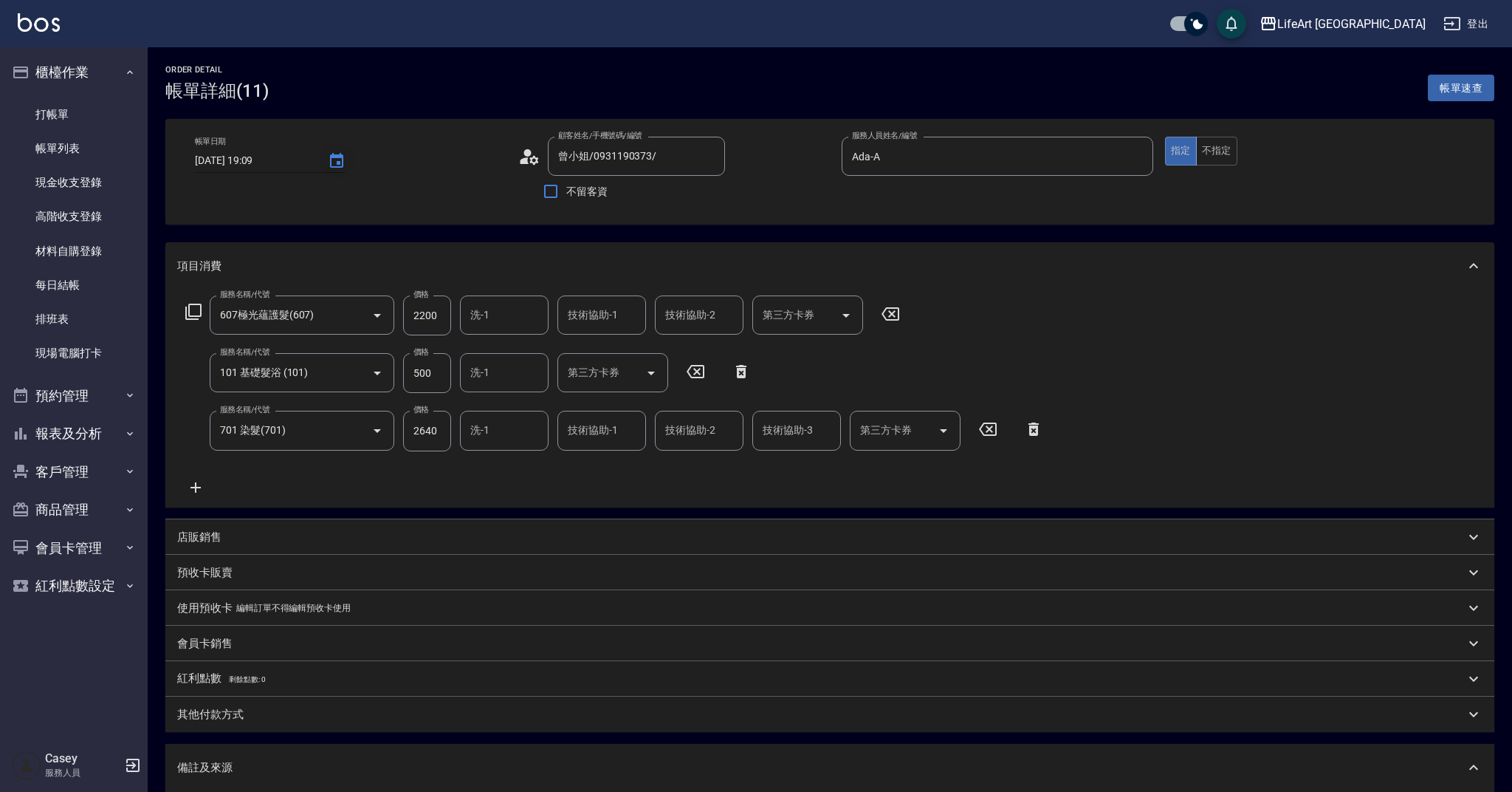
type input "[DATE] 19:09"
type input "曾小姐/0931190373/"
type input "Ada-A"
click at [331, 165] on icon "Choose date, selected date is 2025-09-15" at bounding box center [336, 160] width 17 height 17
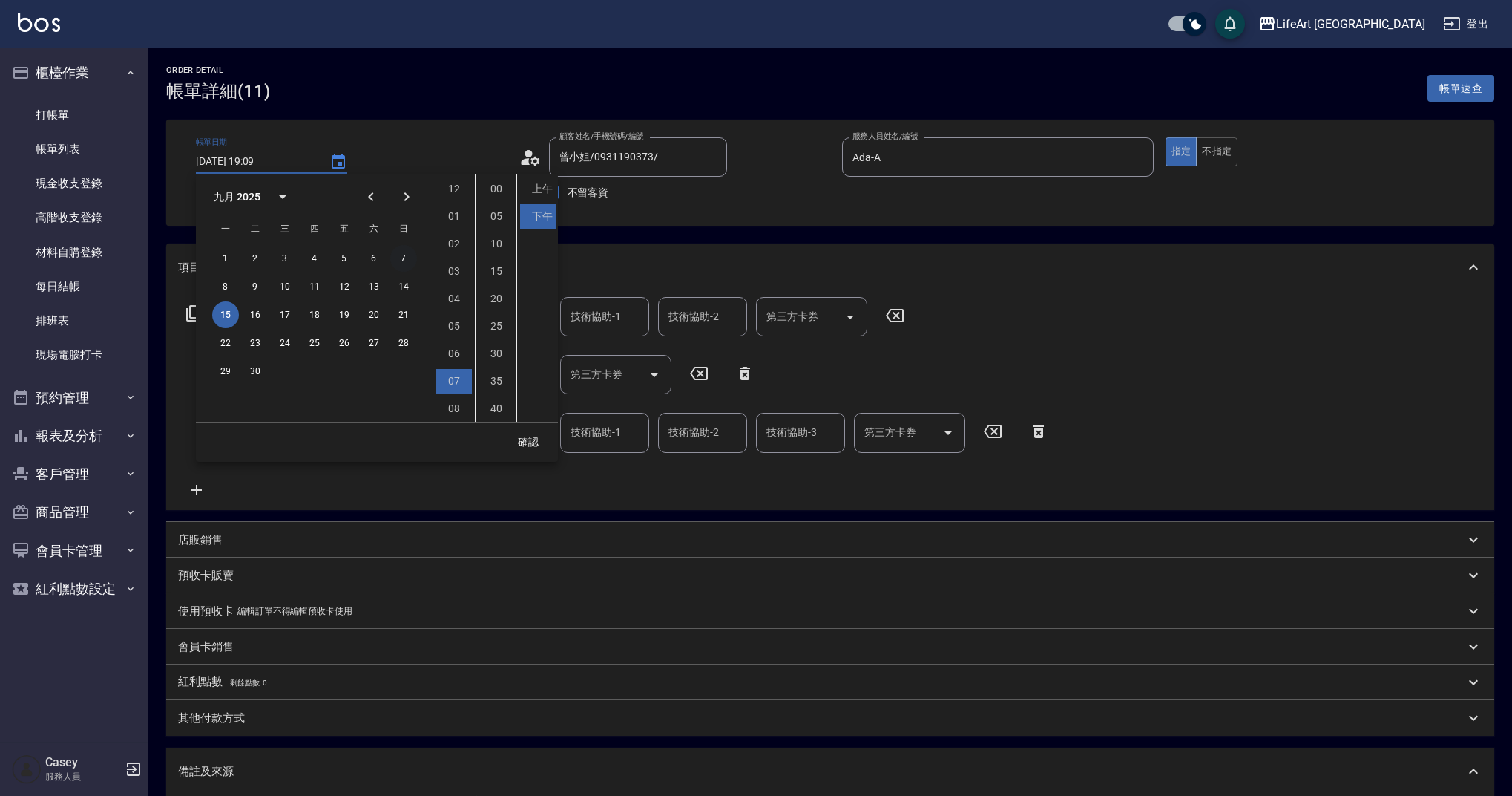
scroll to position [83, 0]
click at [259, 310] on button "16" at bounding box center [255, 315] width 27 height 27
click at [463, 406] on li "11" at bounding box center [454, 407] width 36 height 24
click at [495, 199] on li "00" at bounding box center [496, 189] width 36 height 24
click at [535, 198] on li "上午" at bounding box center [538, 189] width 36 height 24
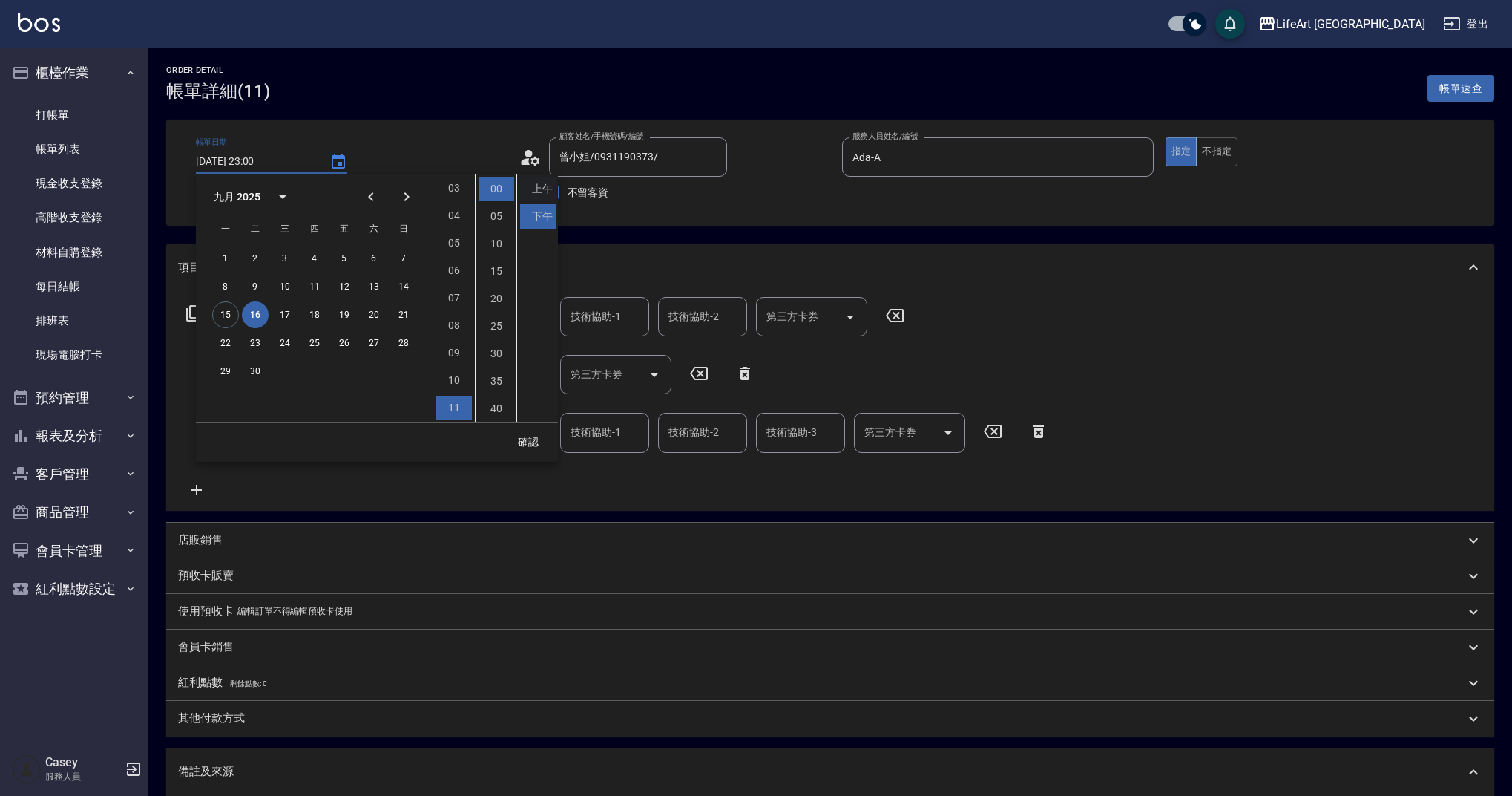
type input "[DATE] 11:00"
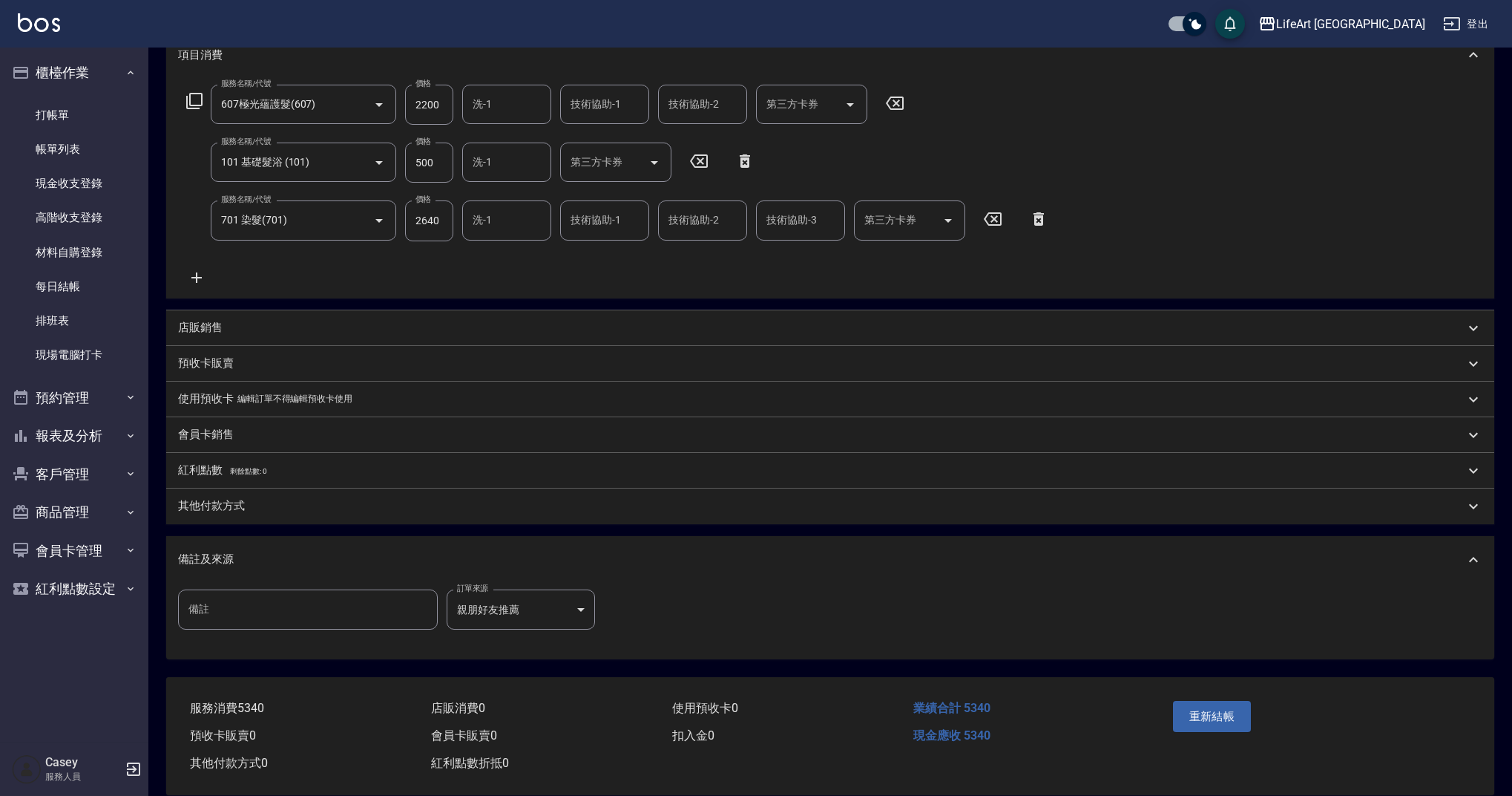
scroll to position [236, 0]
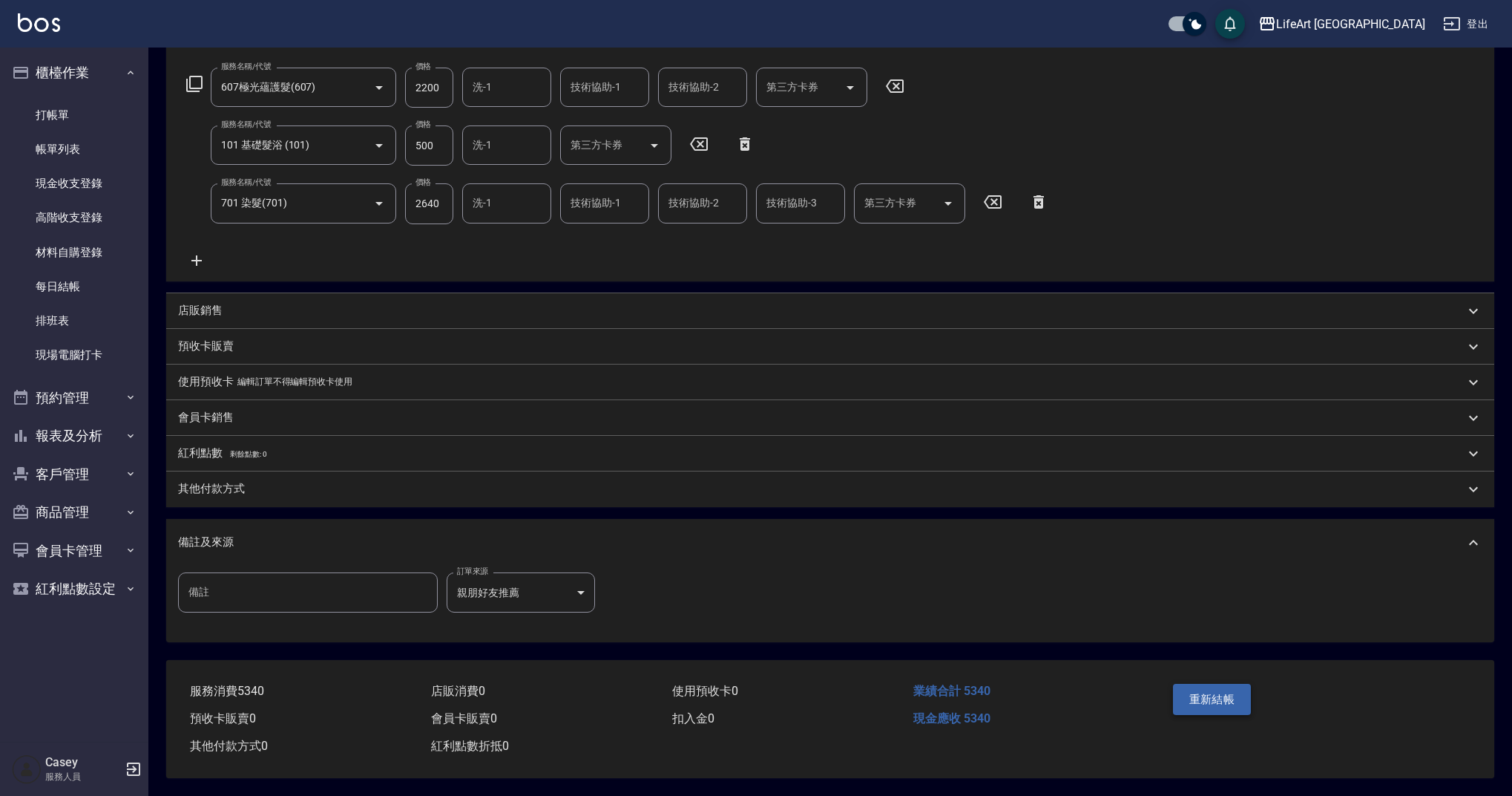
click at [1205, 699] on button "重新結帳" at bounding box center [1212, 698] width 78 height 31
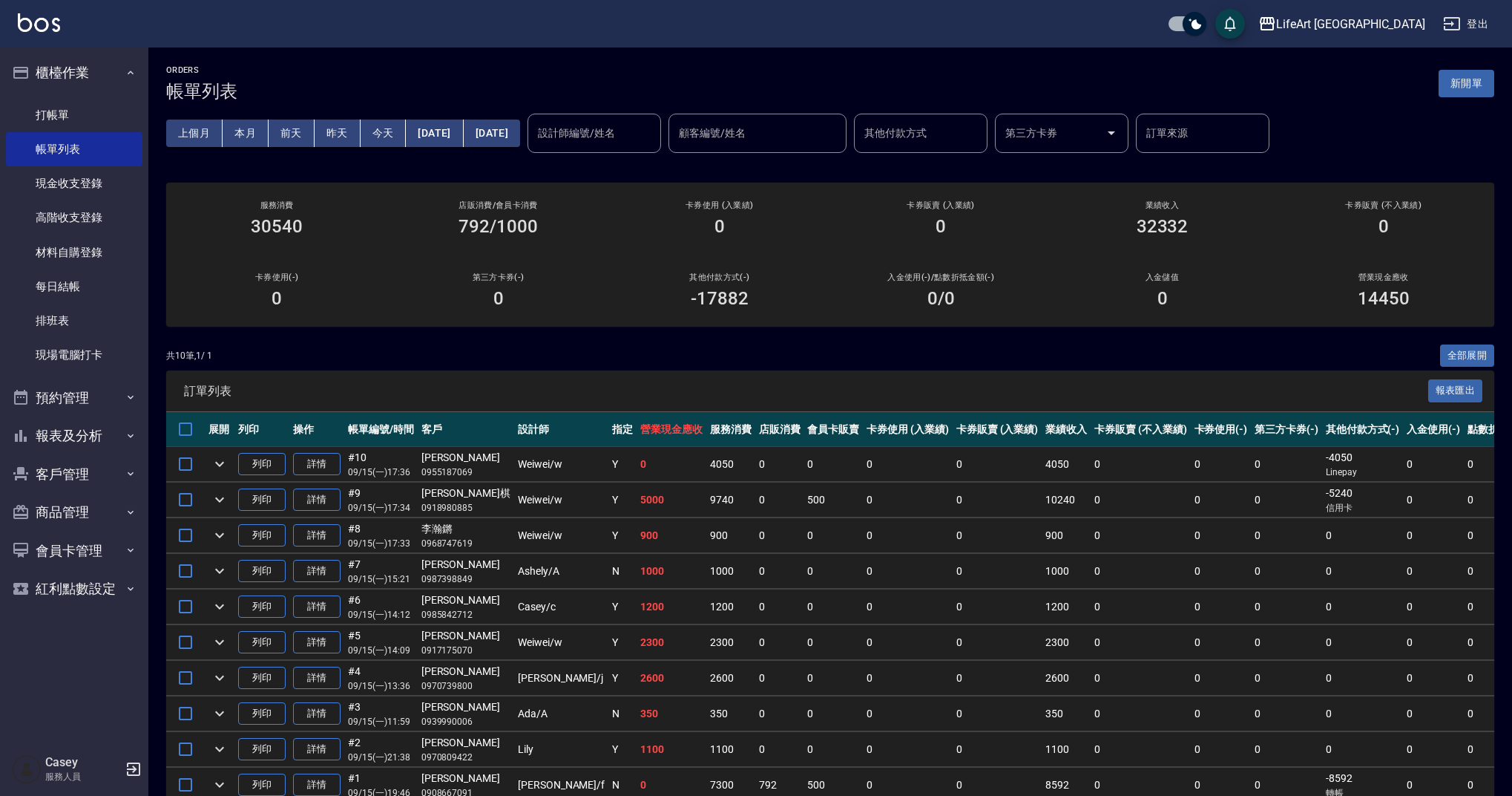
click at [444, 138] on button "[DATE]" at bounding box center [435, 133] width 57 height 28
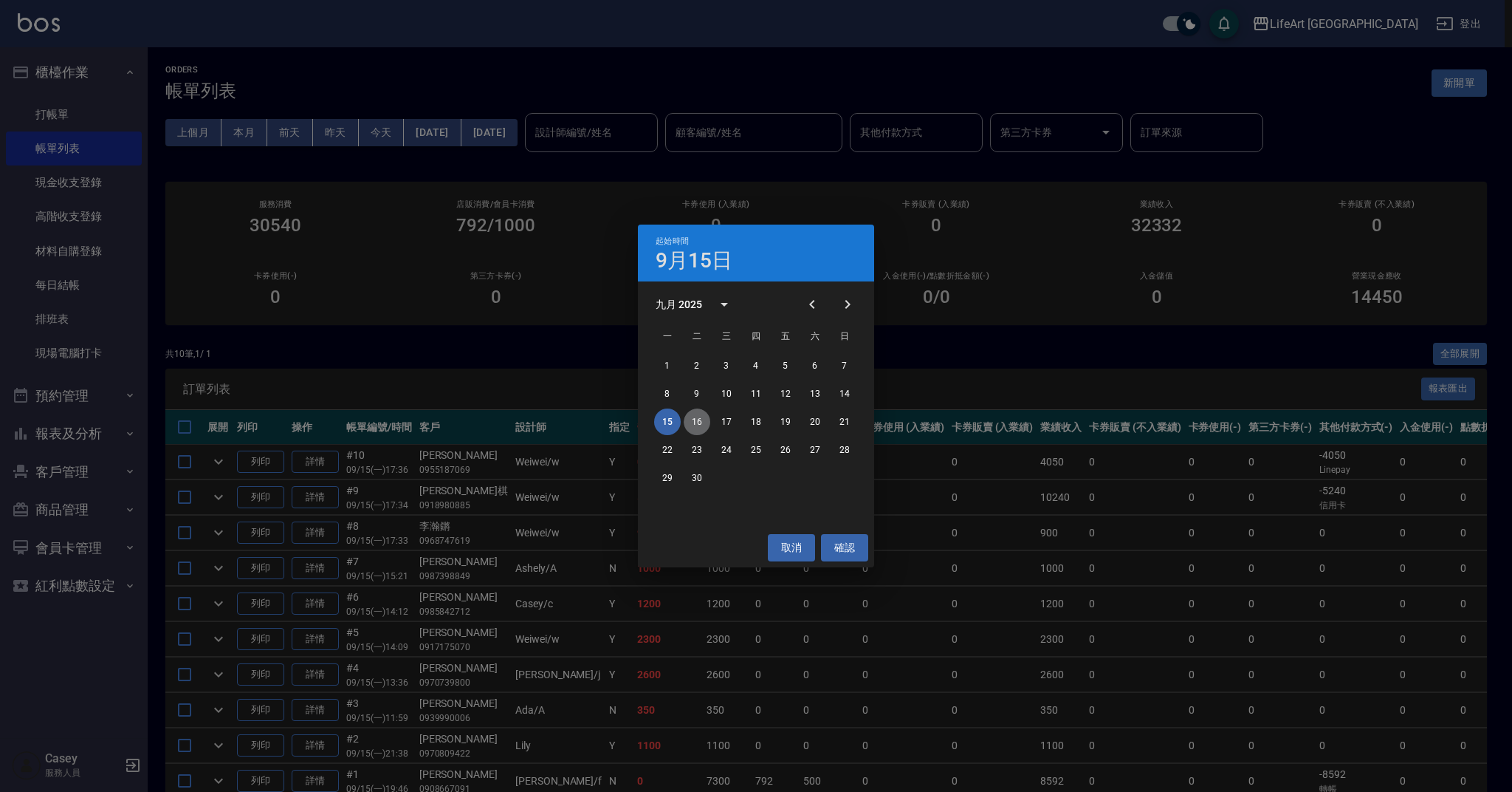
click at [698, 423] on button "16" at bounding box center [697, 422] width 27 height 27
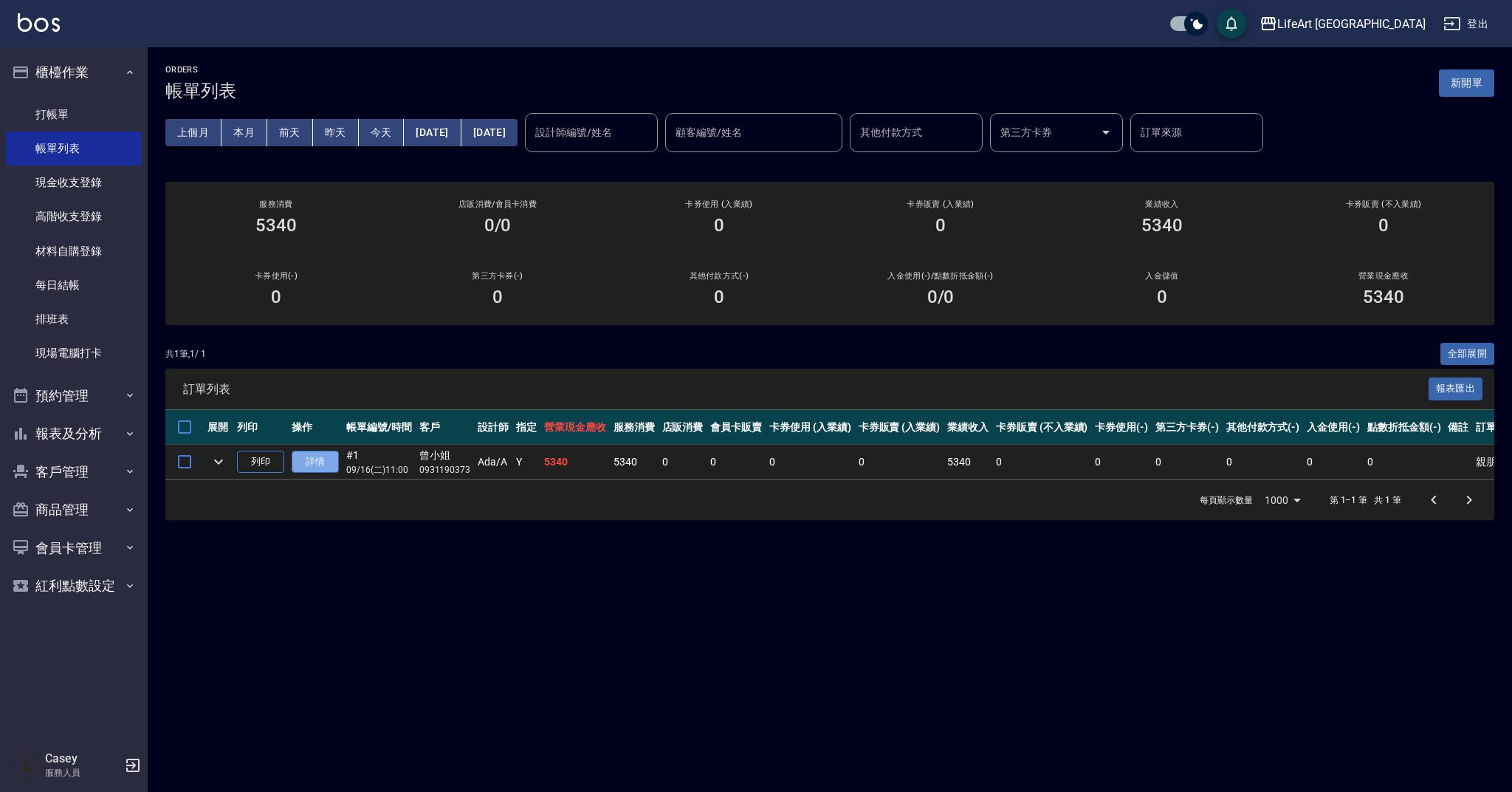
click at [315, 457] on link "詳情" at bounding box center [315, 462] width 47 height 23
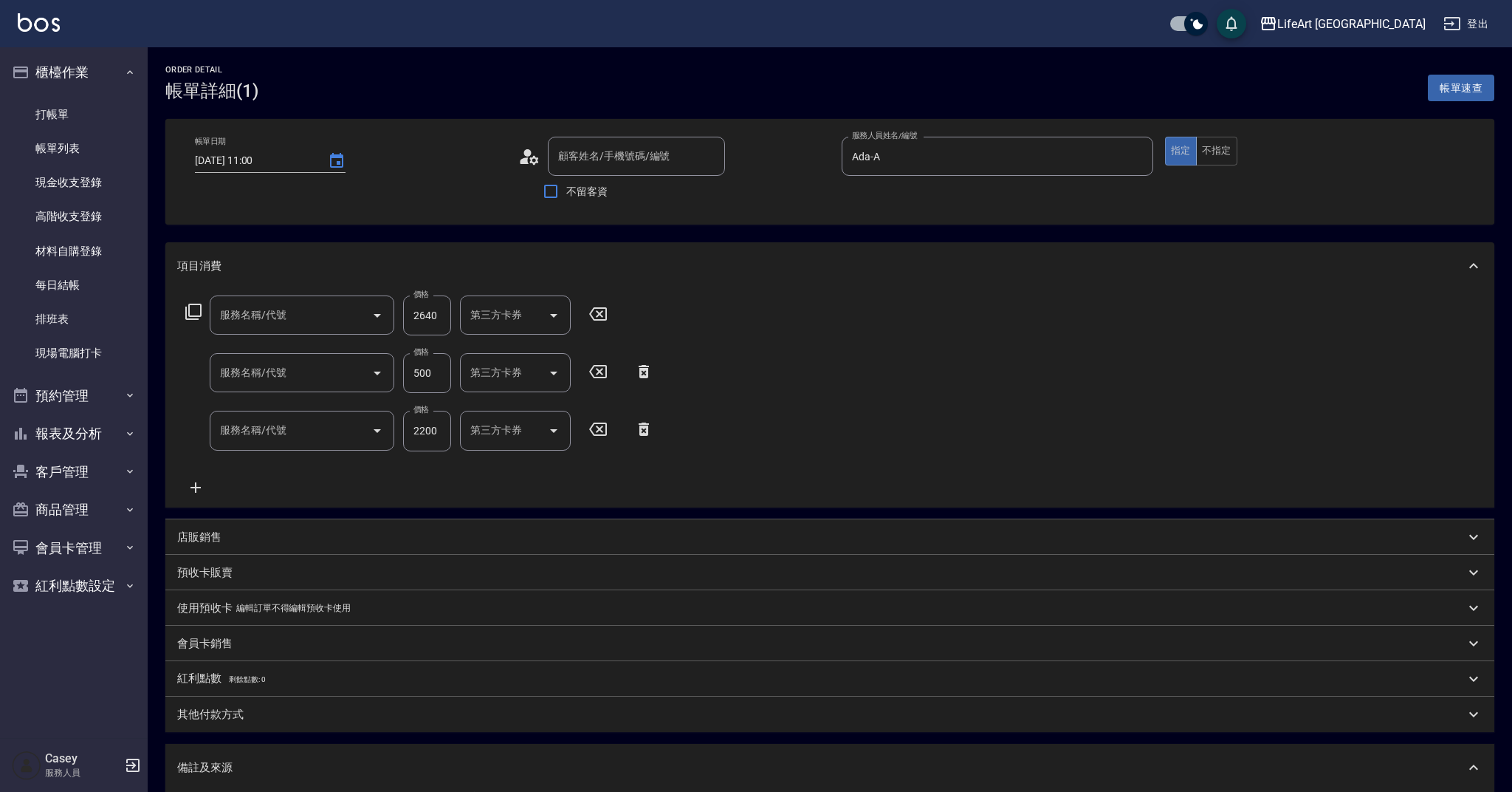
type input "[DATE] 11:00"
type input "Ada-A"
type input "親朋好友推薦"
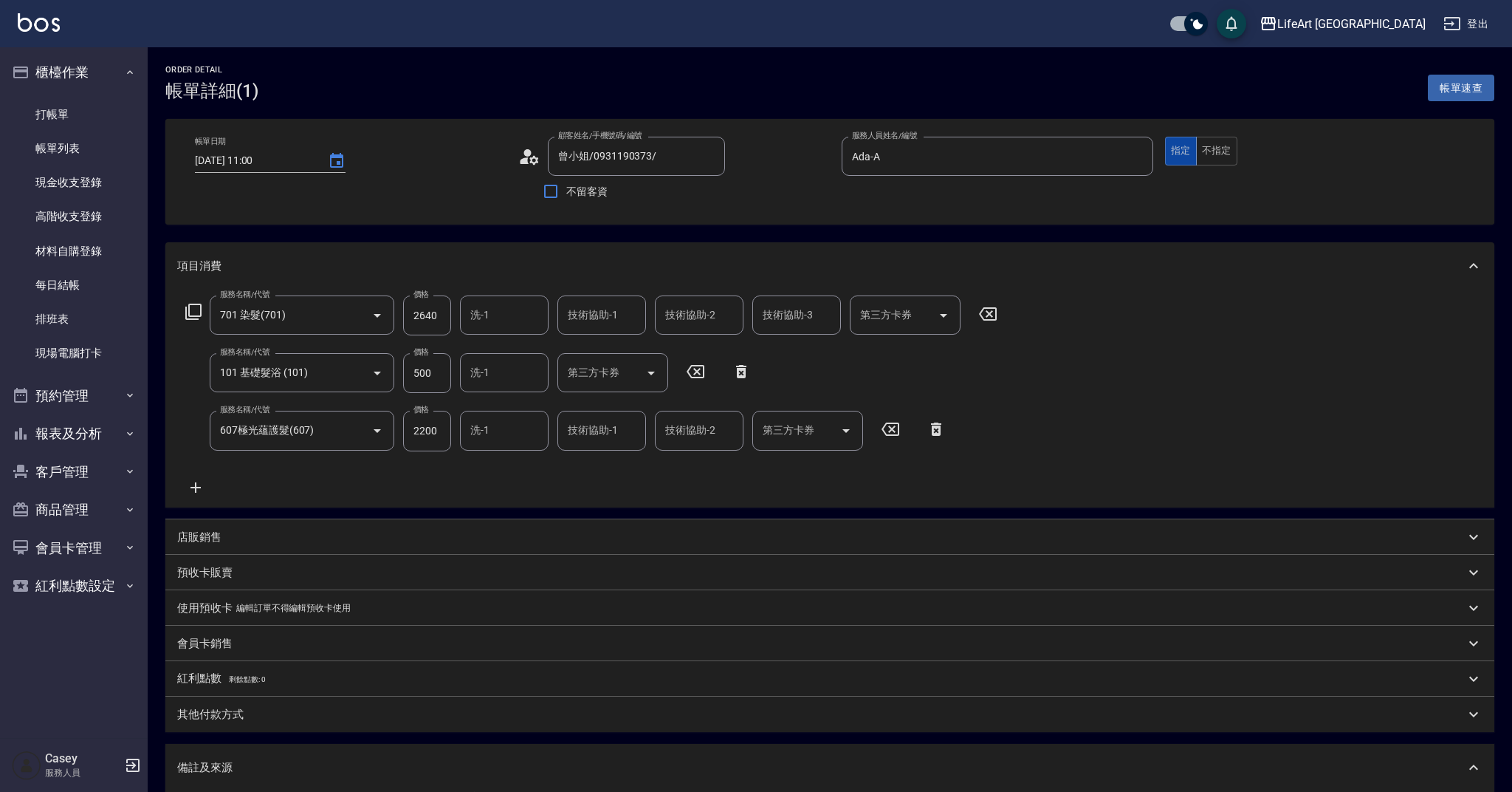
type input "曾小姐/0931190373/"
type input "701 染髮(701)"
type input "101 基礎髮浴 (101)"
type input "607極光蘊護髮(607)"
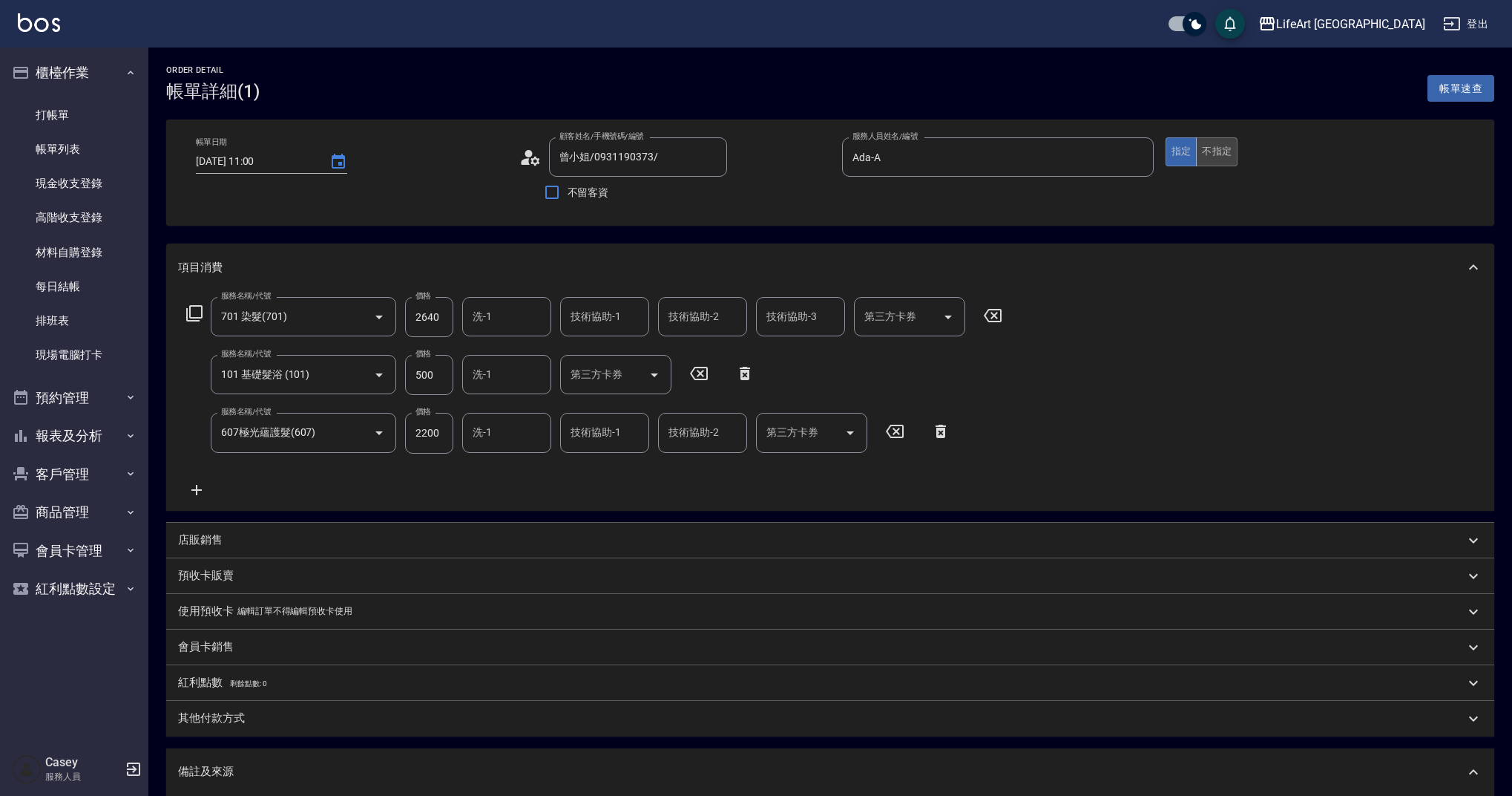
click at [1208, 158] on button "不指定" at bounding box center [1217, 152] width 42 height 29
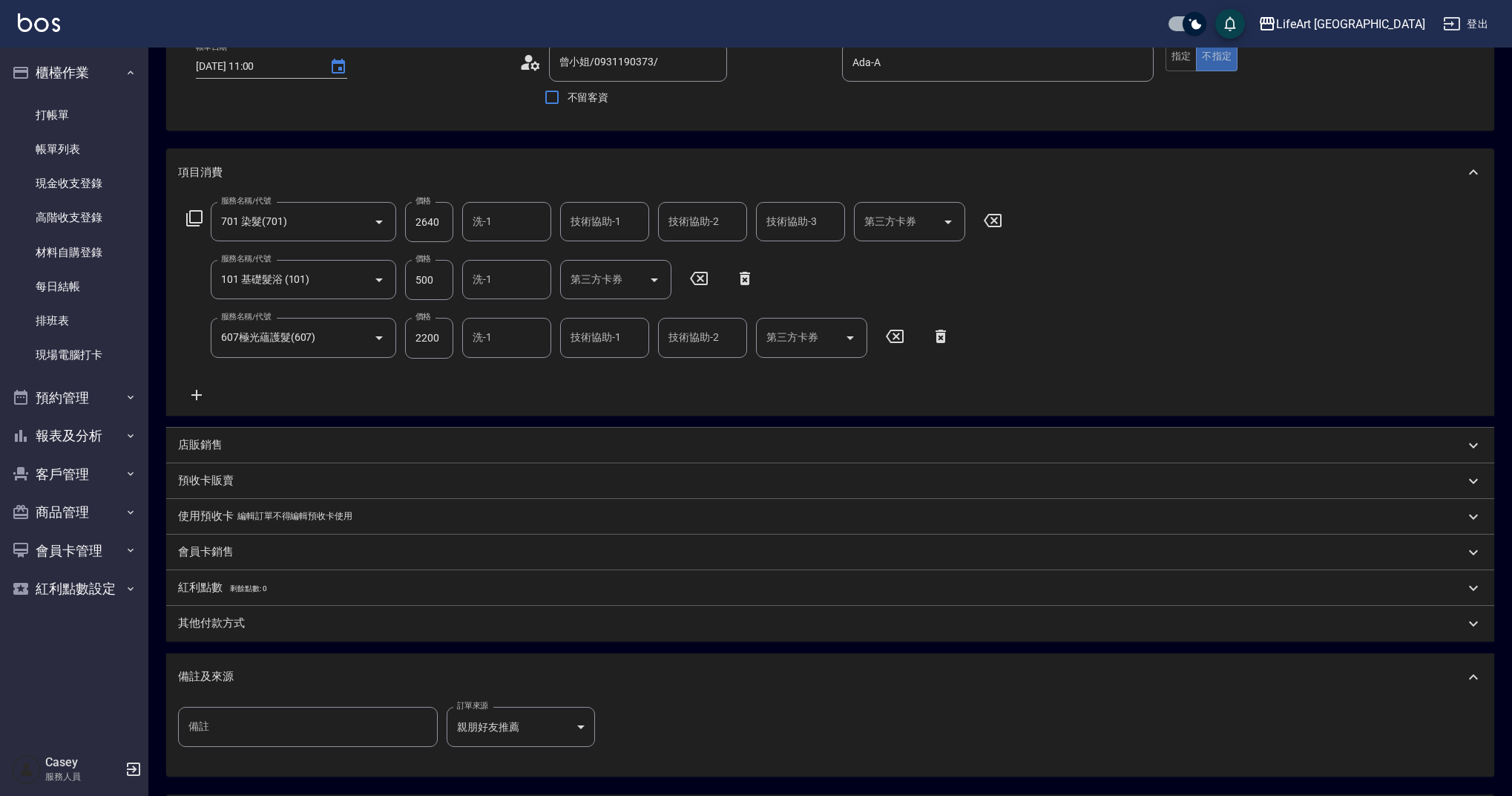
scroll to position [236, 0]
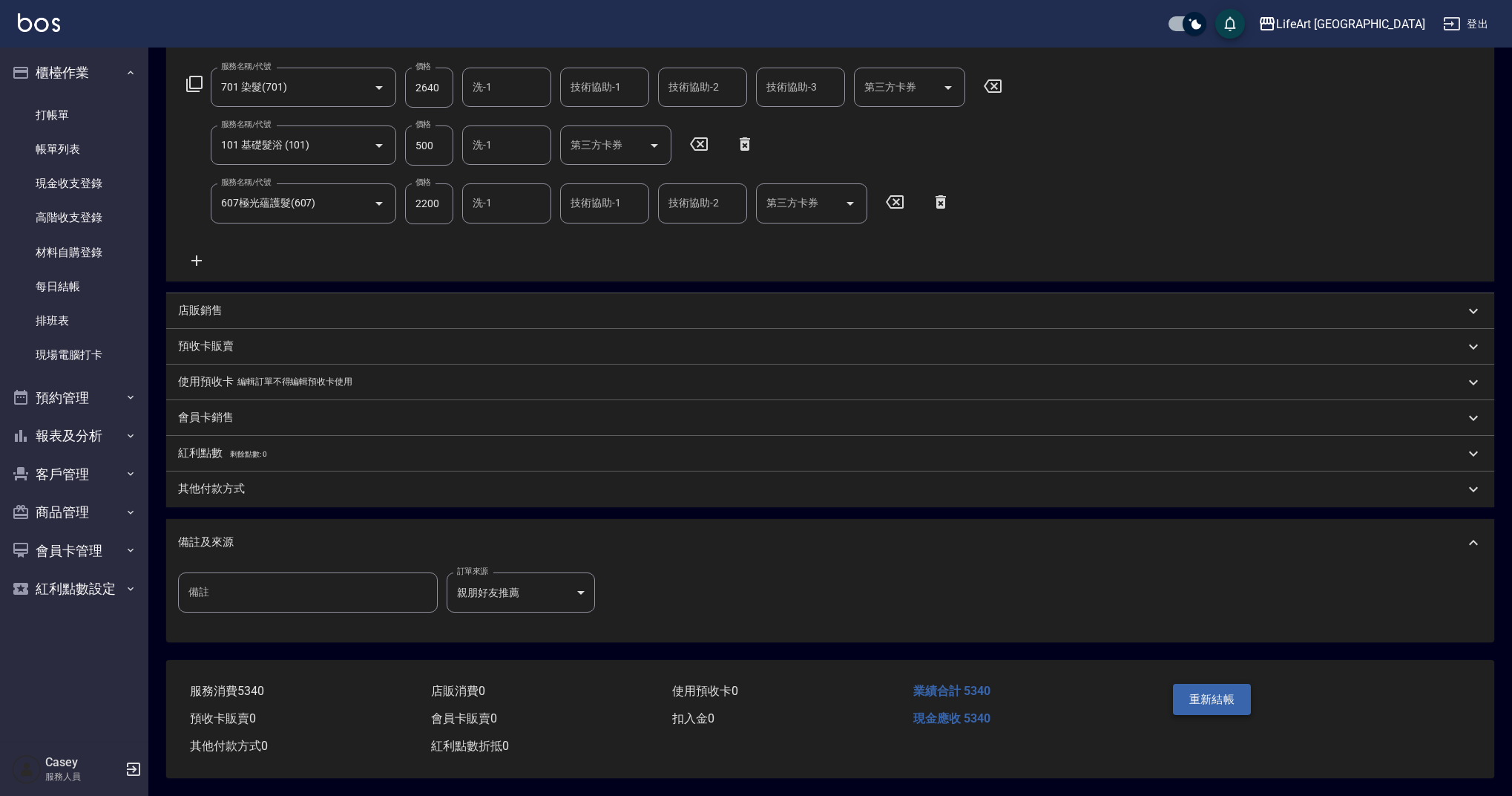
click at [1233, 688] on button "重新結帳" at bounding box center [1212, 698] width 78 height 31
